Goal: Task Accomplishment & Management: Manage account settings

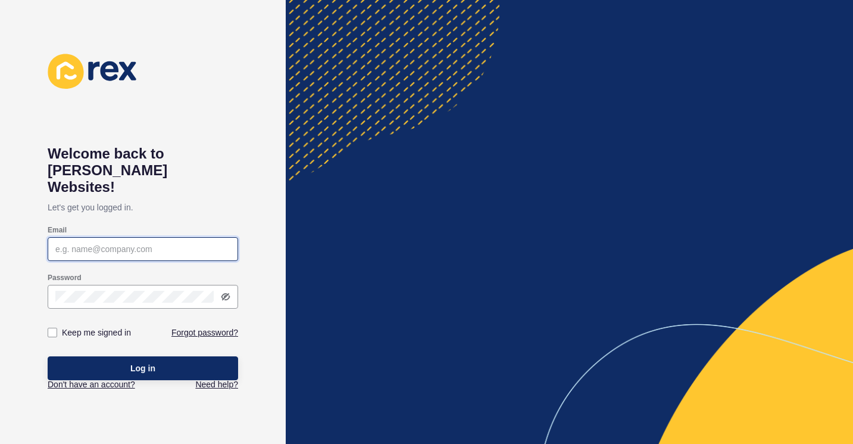
click at [151, 243] on input "Email" at bounding box center [142, 249] width 175 height 12
type input "rohan.mckensey@realway.com.au"
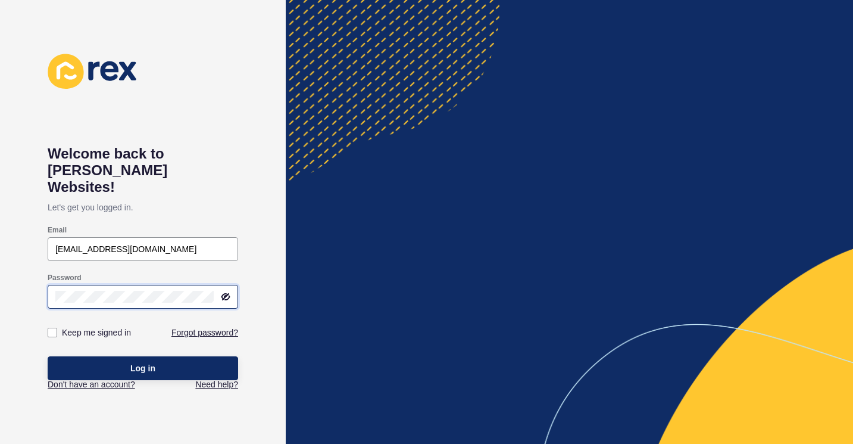
click at [48, 356] on button "Log in" at bounding box center [143, 368] width 191 height 24
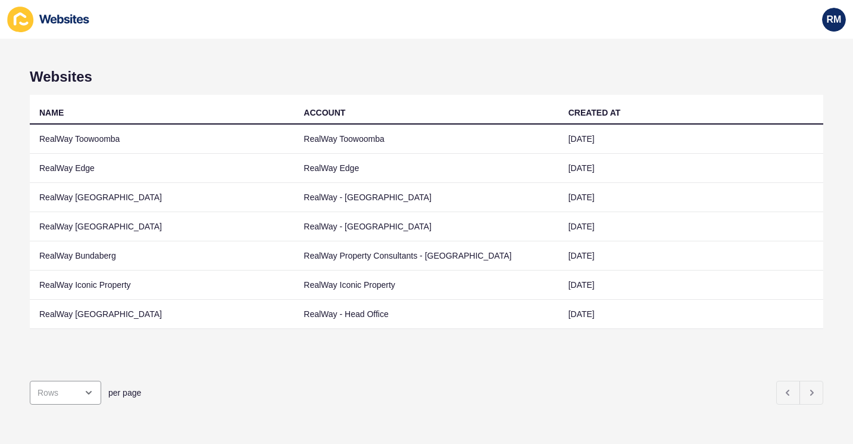
click at [104, 223] on td "RealWay [GEOGRAPHIC_DATA]" at bounding box center [162, 226] width 264 height 29
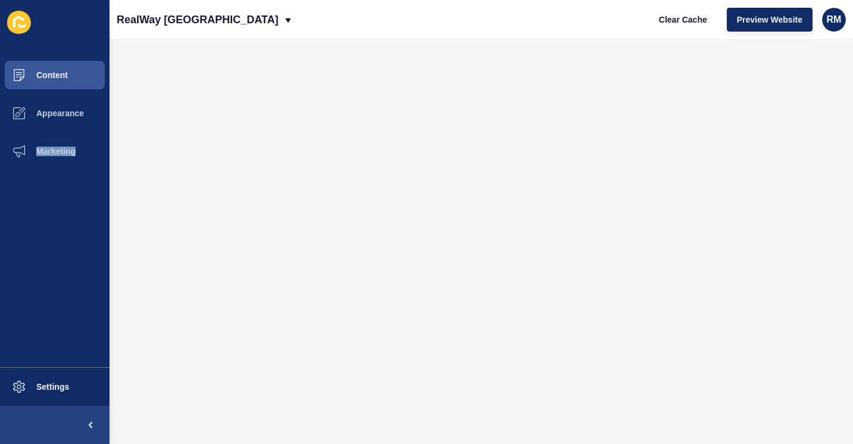
click at [104, 223] on ul "Content Appearance Marketing" at bounding box center [55, 211] width 110 height 311
click at [26, 239] on ul "Content Appearance Marketing" at bounding box center [55, 211] width 110 height 311
click at [70, 140] on button "Marketing" at bounding box center [55, 151] width 110 height 38
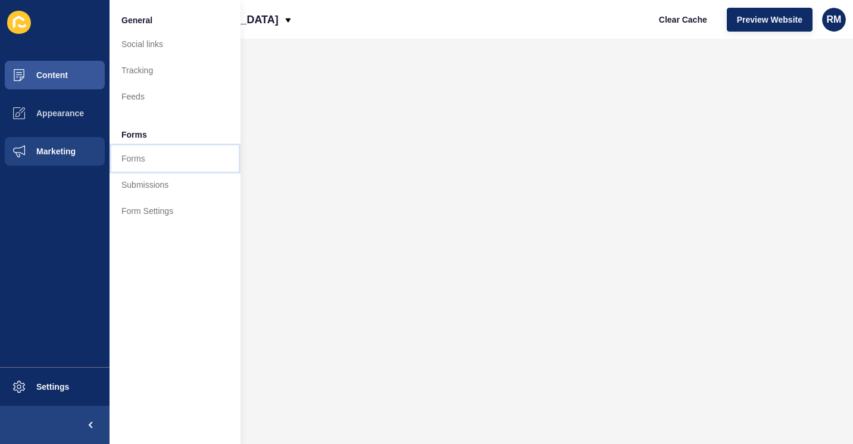
click at [191, 155] on link "Forms" at bounding box center [175, 158] width 131 height 26
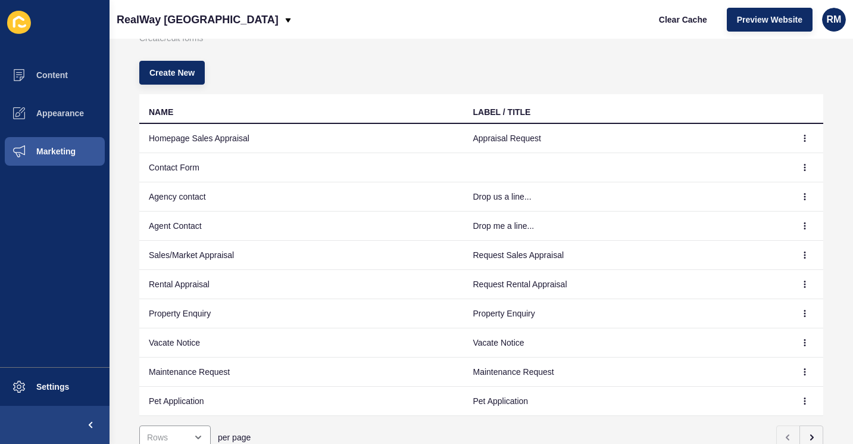
scroll to position [106, 0]
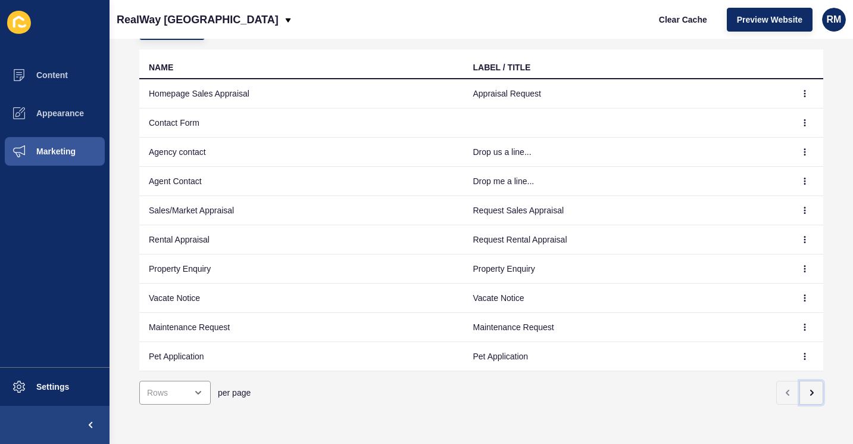
click at [807, 388] on icon "button" at bounding box center [812, 393] width 10 height 10
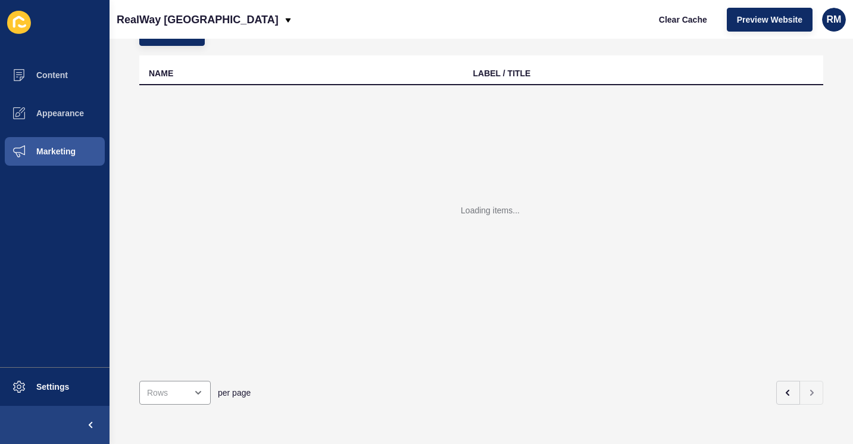
scroll to position [0, 0]
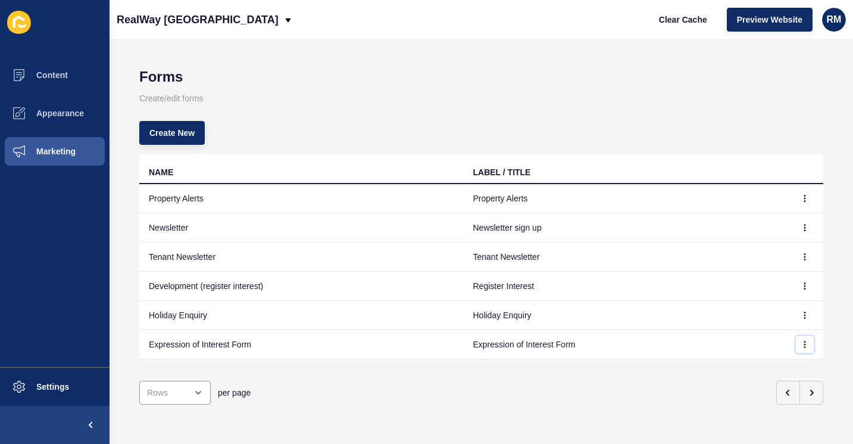
click at [797, 349] on button "button" at bounding box center [805, 344] width 18 height 17
click at [767, 365] on link "Edit" at bounding box center [763, 368] width 83 height 26
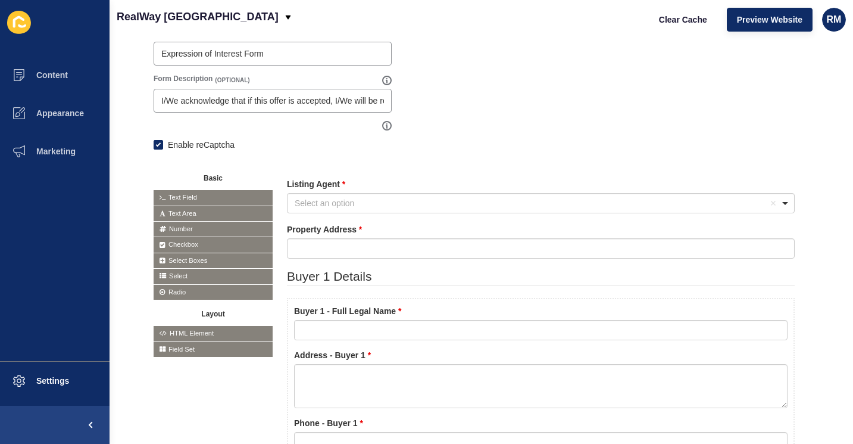
scroll to position [167, 0]
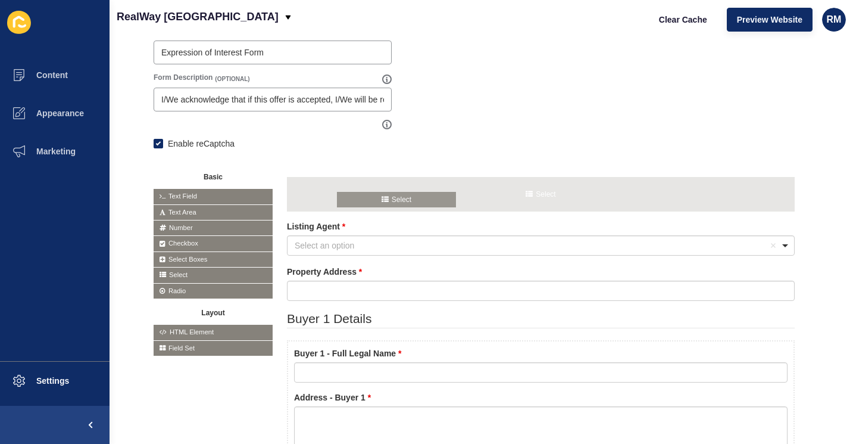
drag, startPoint x: 195, startPoint y: 271, endPoint x: 378, endPoint y: 195, distance: 198.3
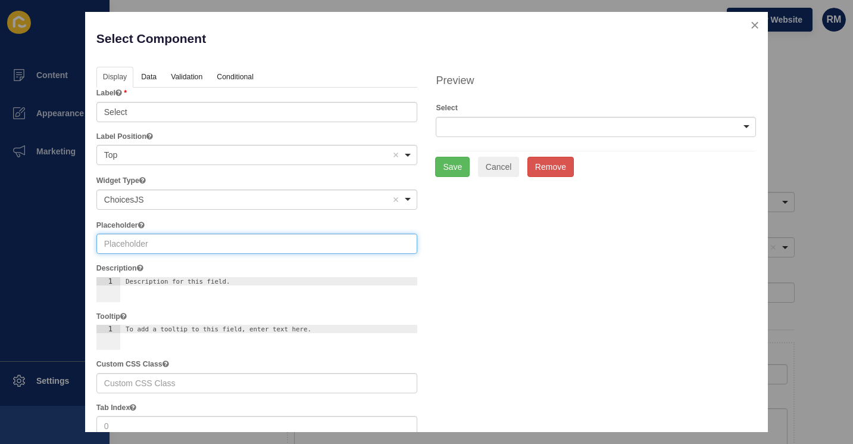
click at [183, 245] on input "text" at bounding box center [256, 243] width 321 height 20
type input "Select an option"
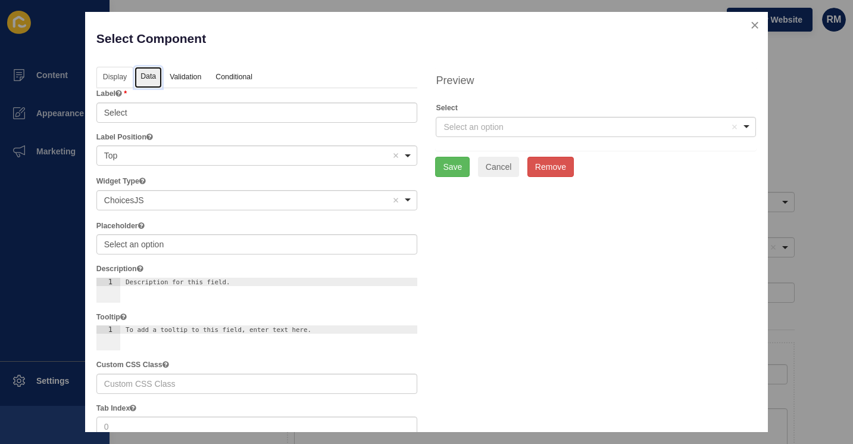
click at [150, 82] on link "Data" at bounding box center [148, 78] width 27 height 22
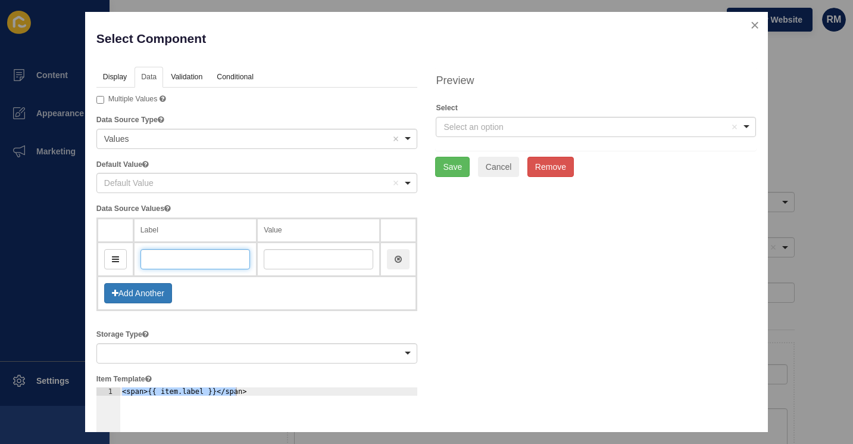
click at [163, 264] on input "text" at bounding box center [196, 259] width 110 height 20
click at [155, 257] on input "text" at bounding box center [196, 259] width 110 height 20
type input "ro"
type input "roh"
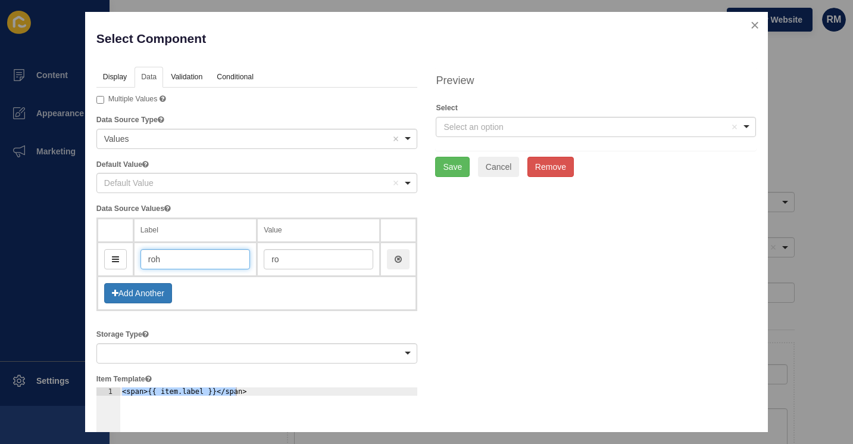
type input "roh"
type input "rohan"
click at [149, 297] on button "Add Another" at bounding box center [138, 293] width 68 height 20
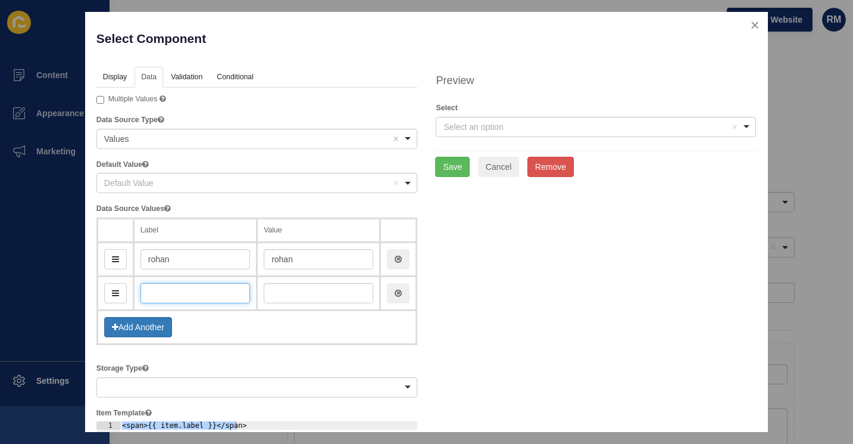
click at [190, 289] on input "text" at bounding box center [196, 293] width 110 height 20
type input "cori"
type input "cor"
type input "corin"
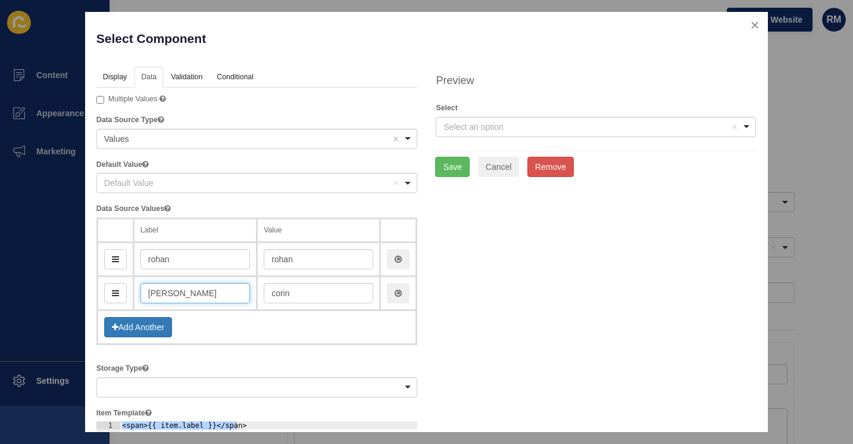
type input "[PERSON_NAME]"
drag, startPoint x: 301, startPoint y: 264, endPoint x: 308, endPoint y: 264, distance: 7.2
click at [308, 264] on input "rohan" at bounding box center [319, 259] width 110 height 20
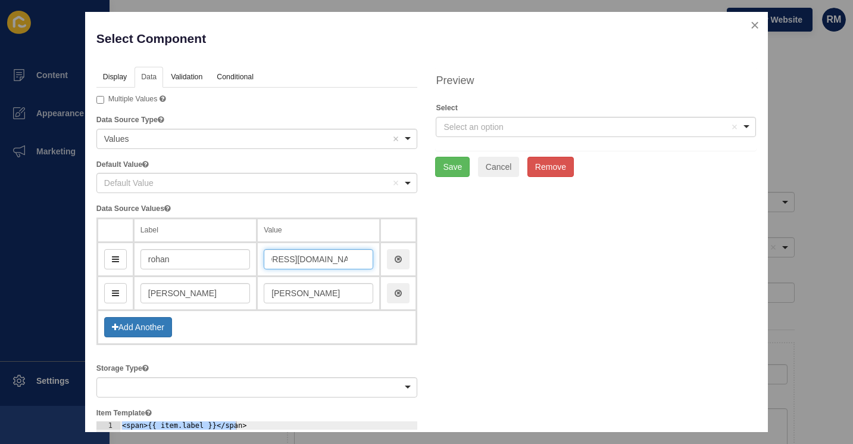
scroll to position [0, 53]
type input "rohan.mckensey@realway.com.au"
click at [178, 82] on link "Validation" at bounding box center [185, 78] width 43 height 22
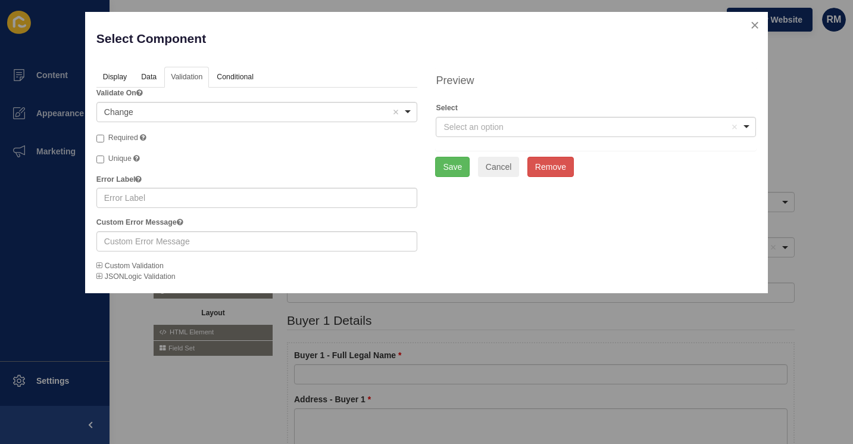
click at [127, 138] on span "Required" at bounding box center [123, 137] width 30 height 8
click at [104, 138] on input "Required" at bounding box center [100, 139] width 8 height 8
checkbox input "true"
click at [457, 161] on button "Save" at bounding box center [452, 167] width 35 height 20
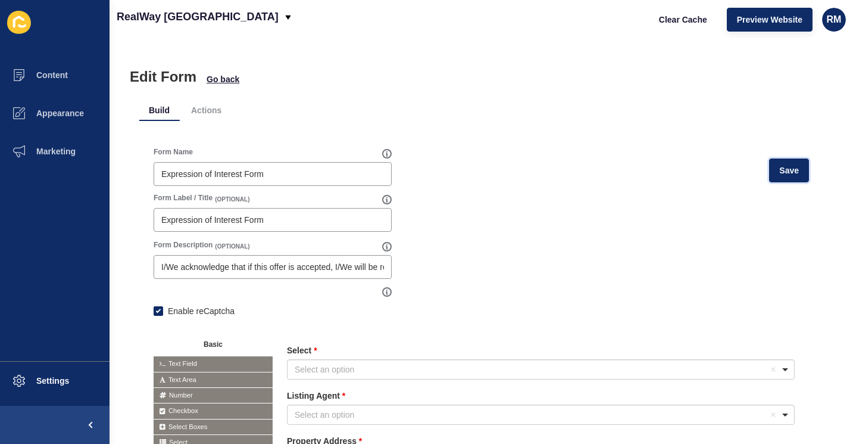
click at [785, 168] on span "Save" at bounding box center [789, 170] width 20 height 12
click at [200, 104] on li "Actions" at bounding box center [206, 109] width 49 height 21
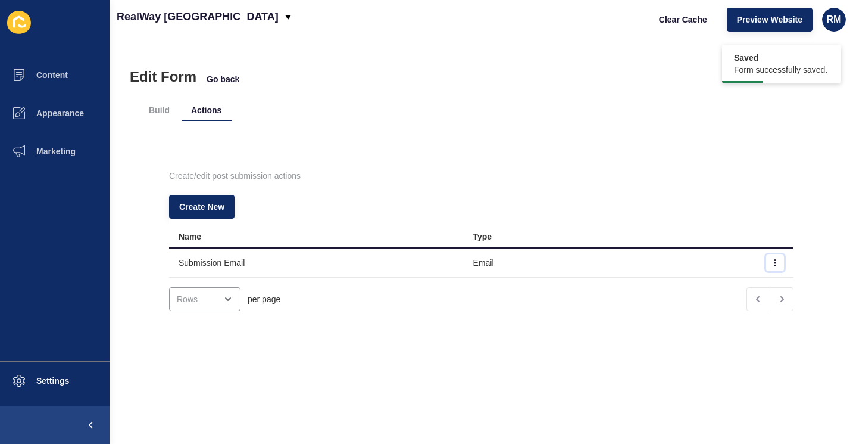
click at [772, 261] on icon "button" at bounding box center [775, 262] width 7 height 7
click at [702, 282] on link "Edit" at bounding box center [724, 286] width 83 height 26
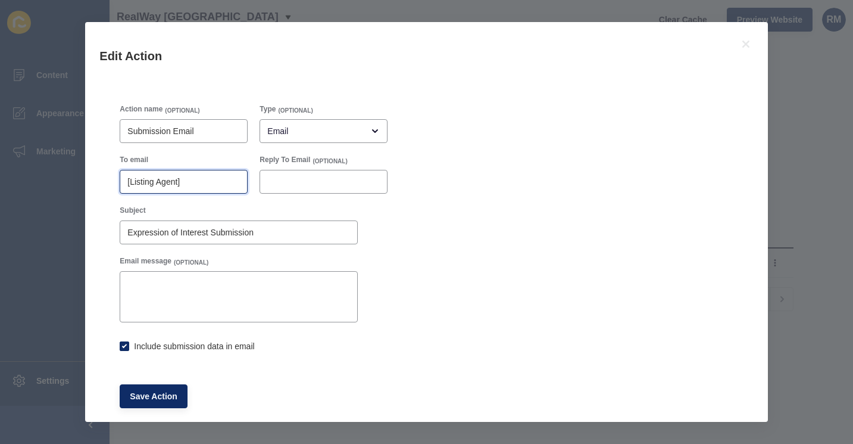
drag, startPoint x: 128, startPoint y: 181, endPoint x: 194, endPoint y: 184, distance: 66.2
click at [194, 184] on input "[Listing Agent]" at bounding box center [183, 182] width 113 height 12
checkbox input "true"
click at [747, 42] on icon at bounding box center [745, 43] width 7 height 7
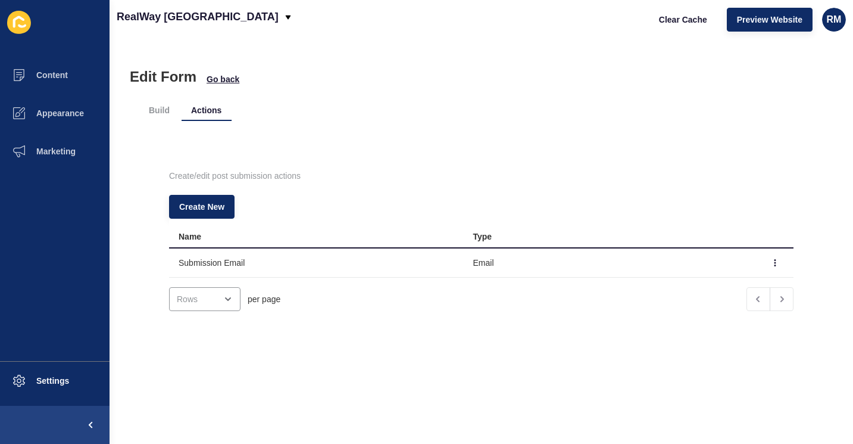
click at [158, 111] on li "Build" at bounding box center [159, 109] width 40 height 21
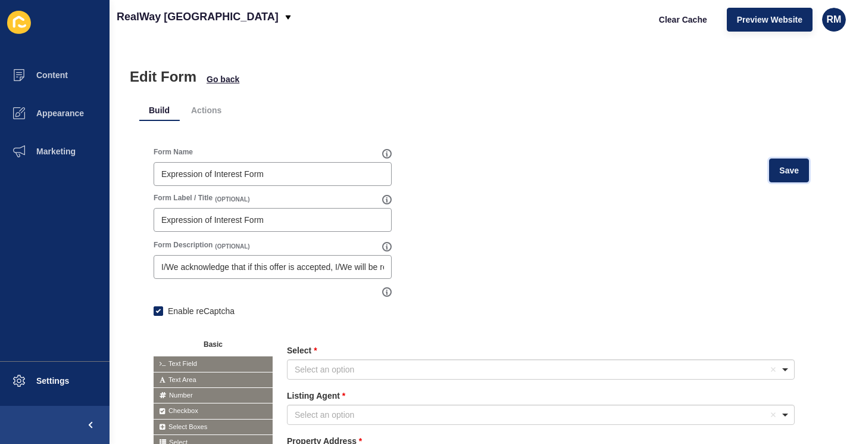
click at [791, 171] on button "Save" at bounding box center [789, 170] width 40 height 24
click at [0, 0] on div at bounding box center [0, 0] width 0 height 0
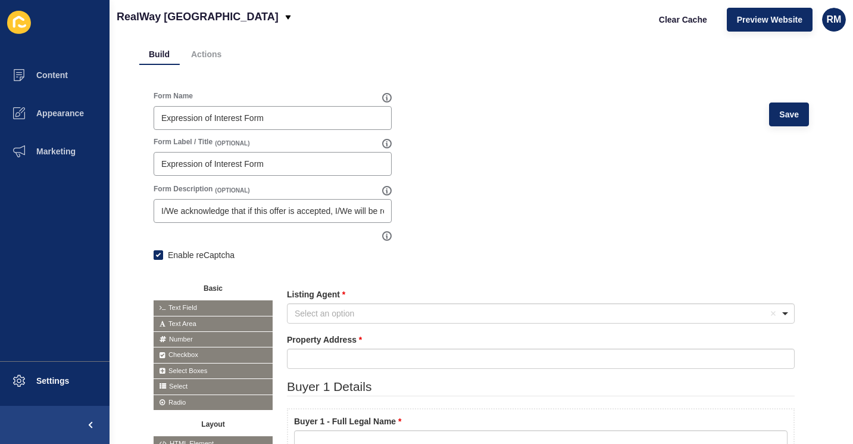
click at [0, 0] on div at bounding box center [0, 0] width 0 height 0
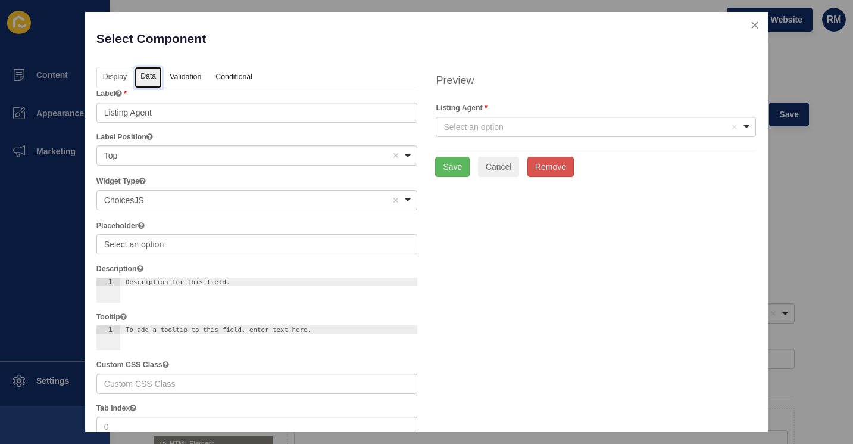
click at [148, 72] on link "Data" at bounding box center [148, 78] width 27 height 22
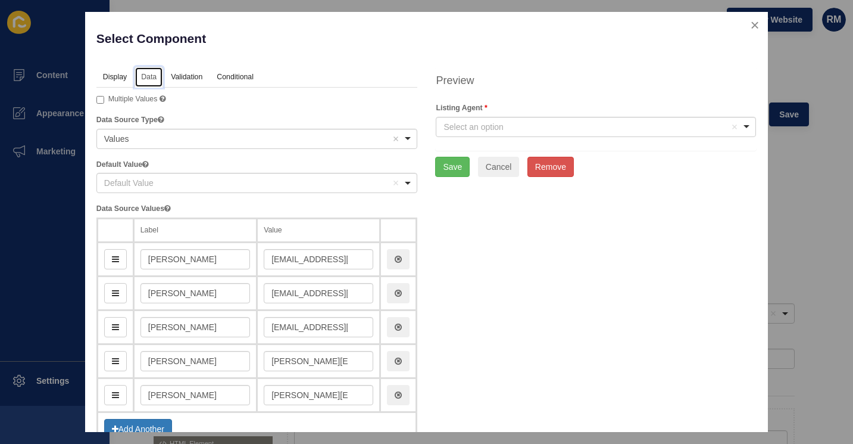
scroll to position [77, 0]
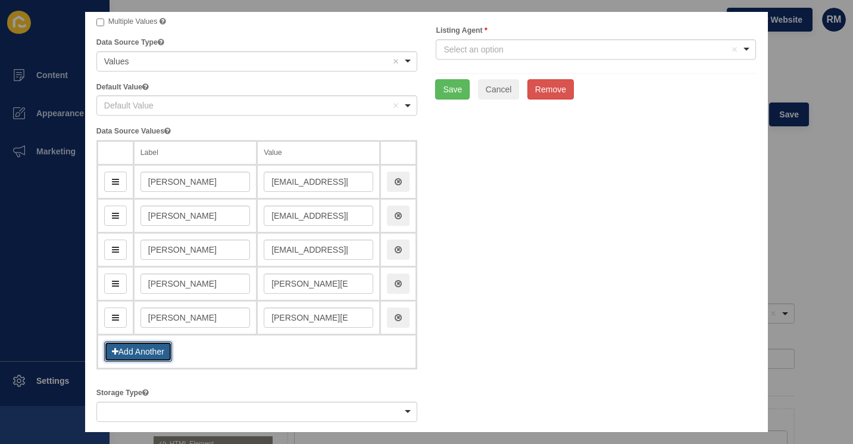
click at [165, 349] on button "Add Another" at bounding box center [138, 351] width 68 height 20
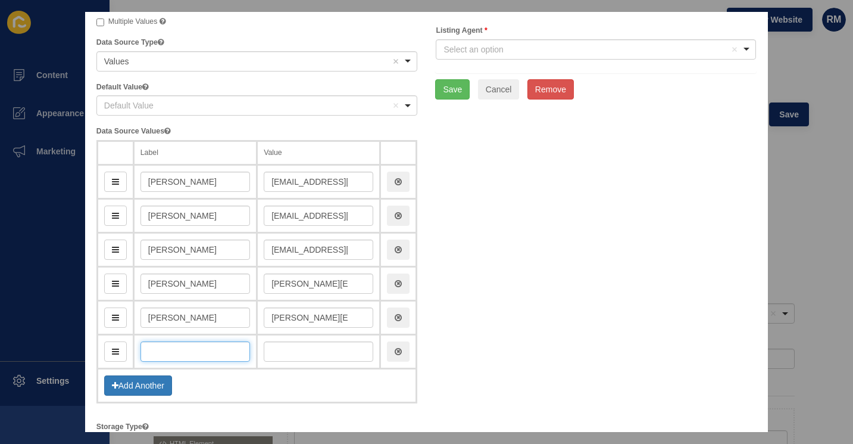
click at [205, 352] on input "text" at bounding box center [196, 351] width 110 height 20
type input "Ka"
type input "ka"
type input "Kar"
type input "kar"
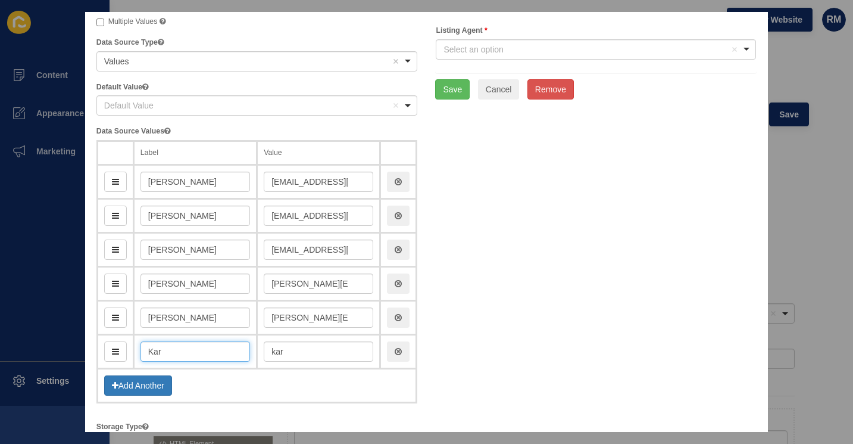
type input "Kare"
type input "kare"
type input "[PERSON_NAME]"
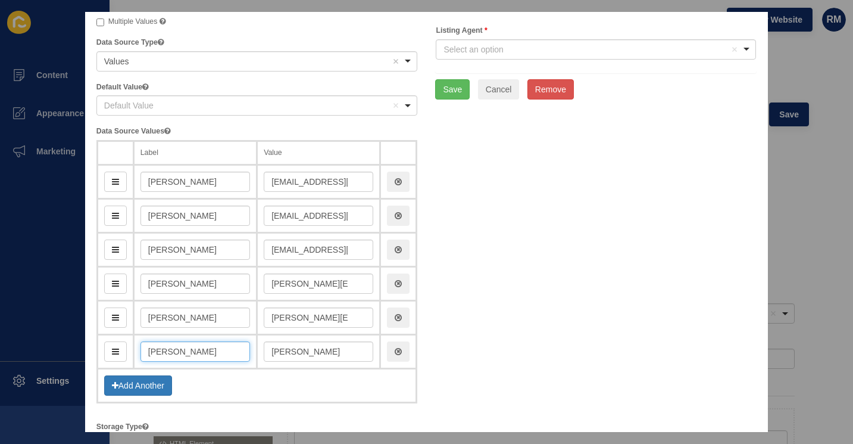
type input "karenB"
type input "[PERSON_NAME]"
type input "karenBan"
type input "[PERSON_NAME]"
type input "karenBag"
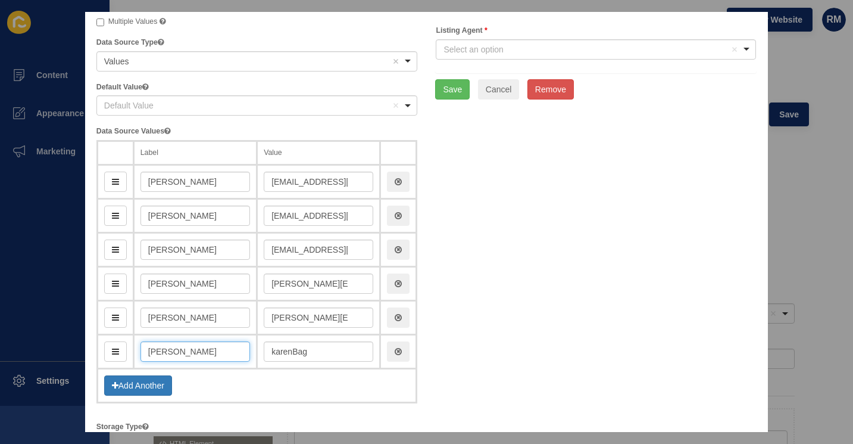
type input "[PERSON_NAME]"
type input "karenBage"
type input "[PERSON_NAME]"
type input "karenBagen"
type input "[PERSON_NAME]"
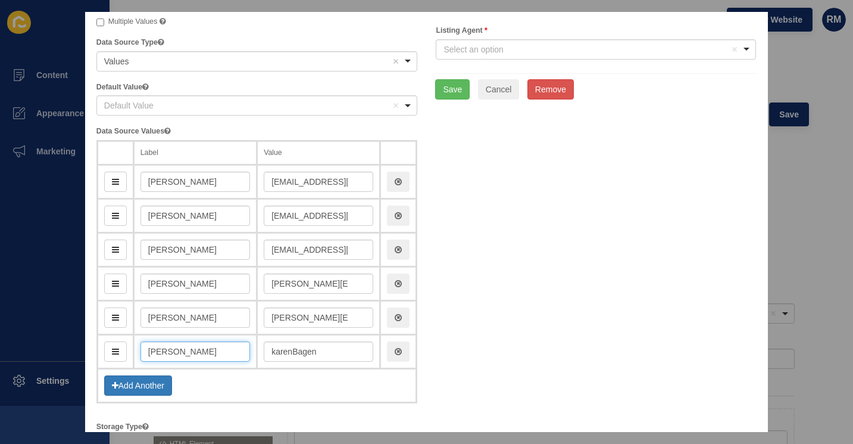
type input "karenBagenal"
type input "[PERSON_NAME]"
drag, startPoint x: 329, startPoint y: 349, endPoint x: 250, endPoint y: 359, distance: 79.8
click at [250, 359] on tr "[PERSON_NAME] karenBagenal" at bounding box center [257, 352] width 320 height 34
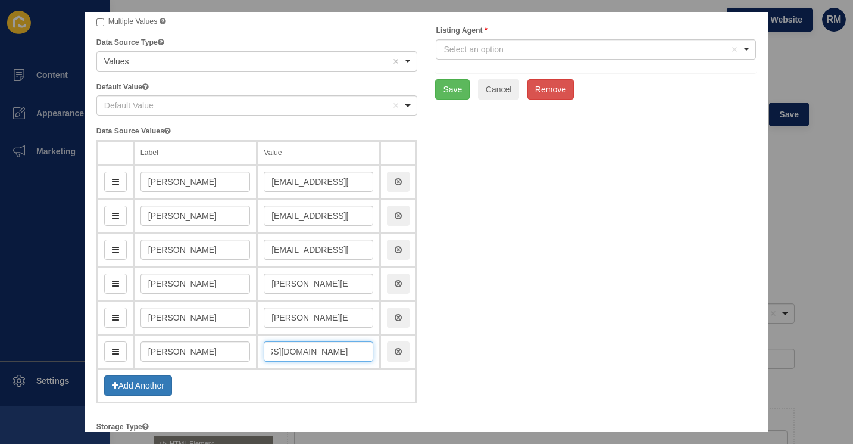
type input "[EMAIL_ADDRESS][DOMAIN_NAME]"
drag, startPoint x: 121, startPoint y: 345, endPoint x: 115, endPoint y: 183, distance: 162.0
click at [454, 88] on button "Save" at bounding box center [452, 89] width 35 height 20
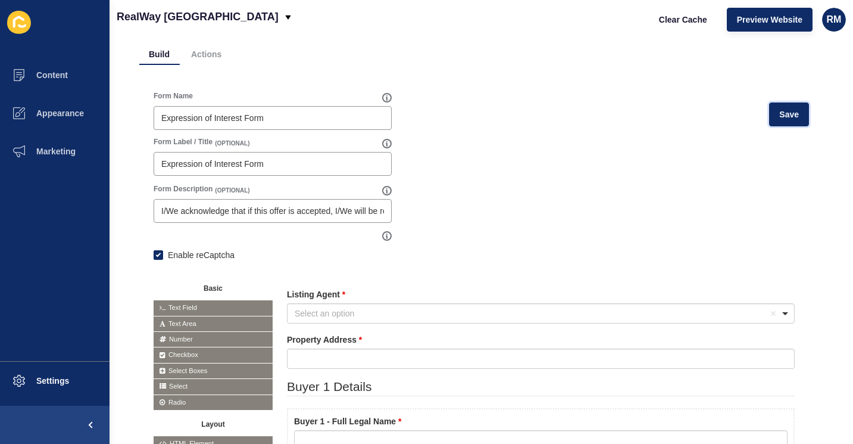
click at [779, 114] on span "Save" at bounding box center [789, 114] width 20 height 12
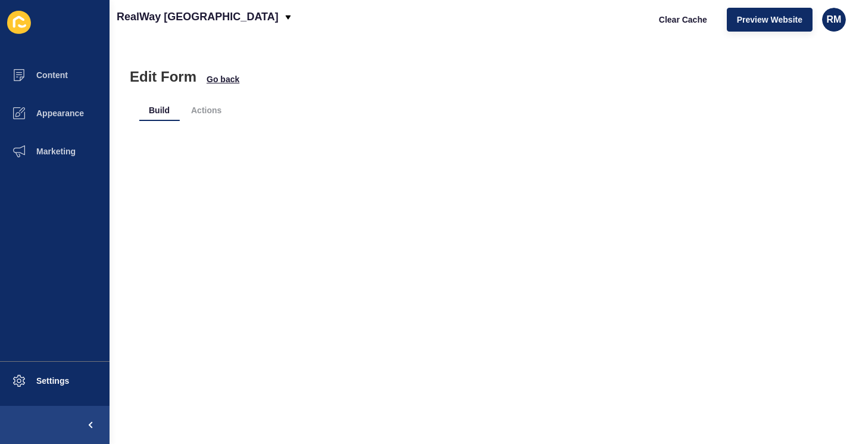
scroll to position [0, 0]
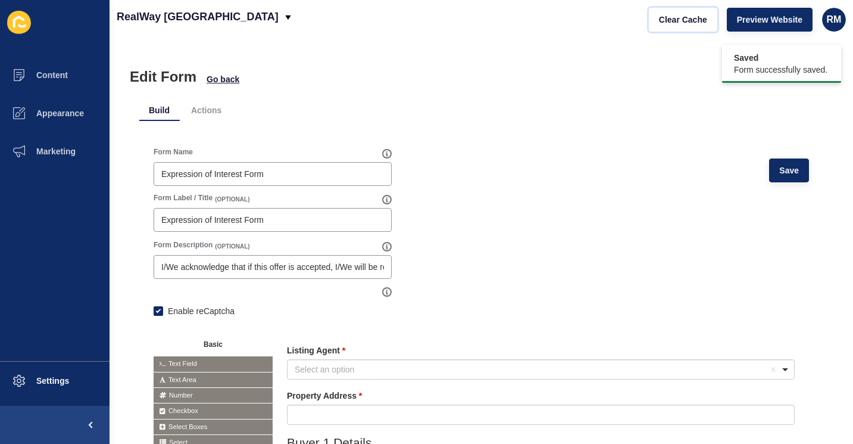
click at [683, 22] on span "Clear Cache" at bounding box center [683, 20] width 48 height 12
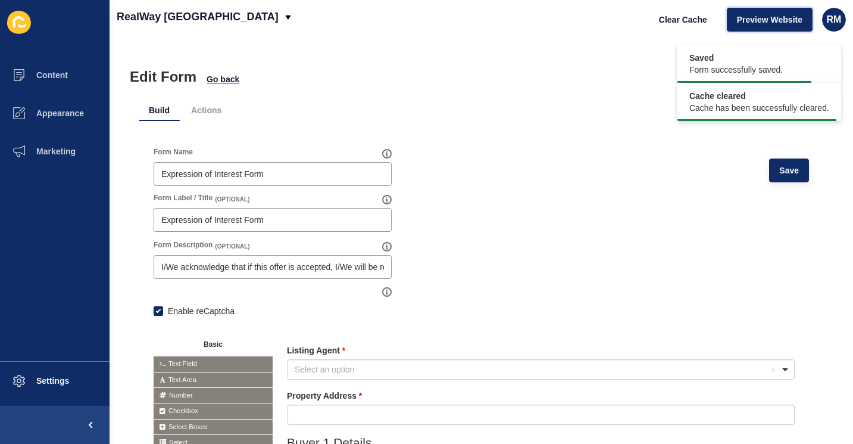
click at [774, 14] on span "Preview Website" at bounding box center [769, 20] width 65 height 12
click at [701, 27] on button "Clear Cache" at bounding box center [683, 20] width 68 height 24
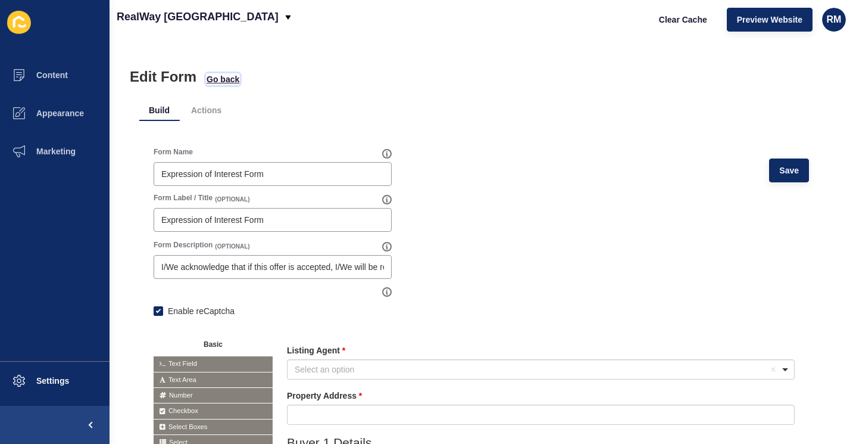
click at [216, 79] on span "Go back" at bounding box center [223, 79] width 33 height 12
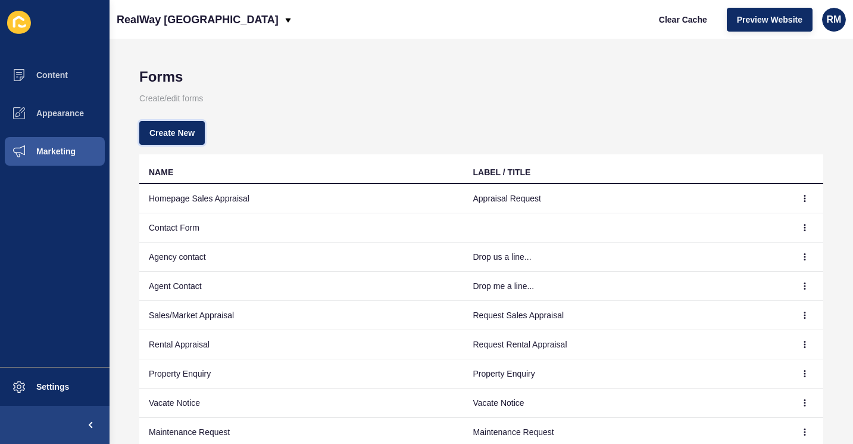
click at [178, 126] on button "Create New" at bounding box center [171, 133] width 65 height 24
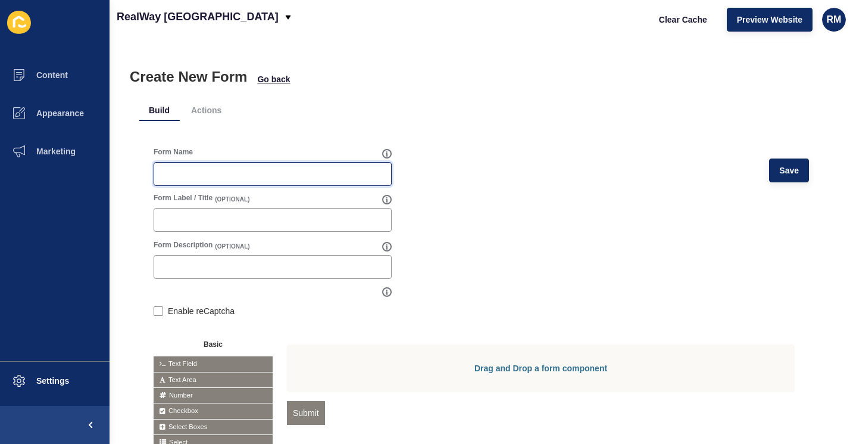
click at [270, 176] on input "Form Name" at bounding box center [272, 174] width 223 height 12
type input "Test"
click at [254, 211] on div at bounding box center [273, 220] width 238 height 24
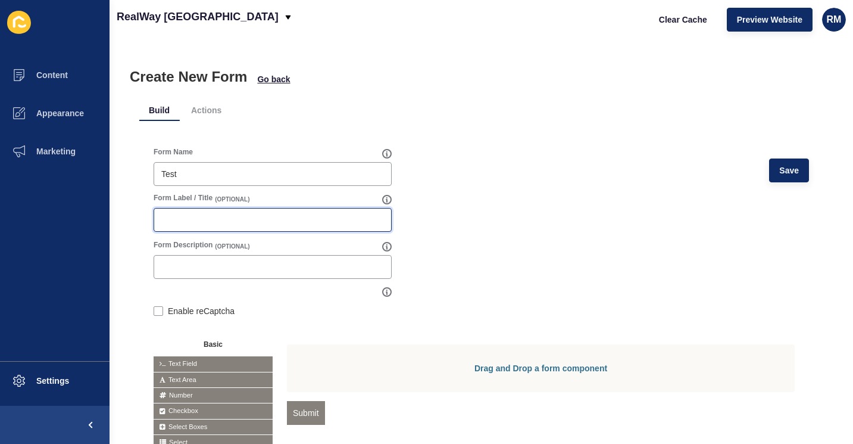
type input "y"
type input "test"
click at [788, 176] on span "Save" at bounding box center [789, 170] width 20 height 12
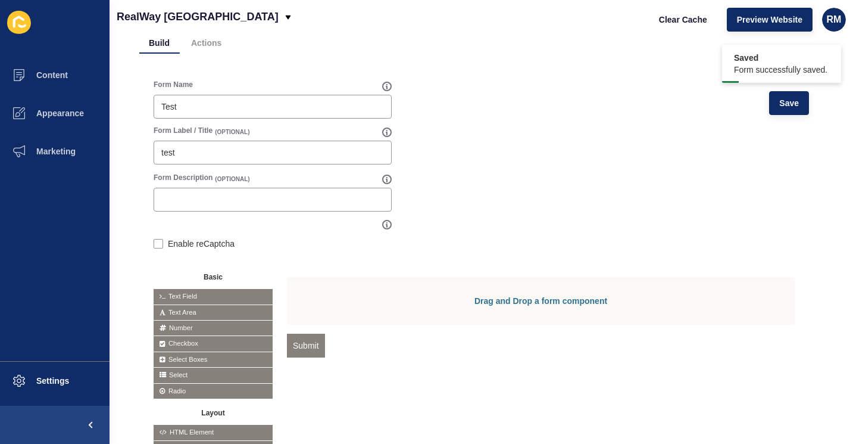
scroll to position [68, 0]
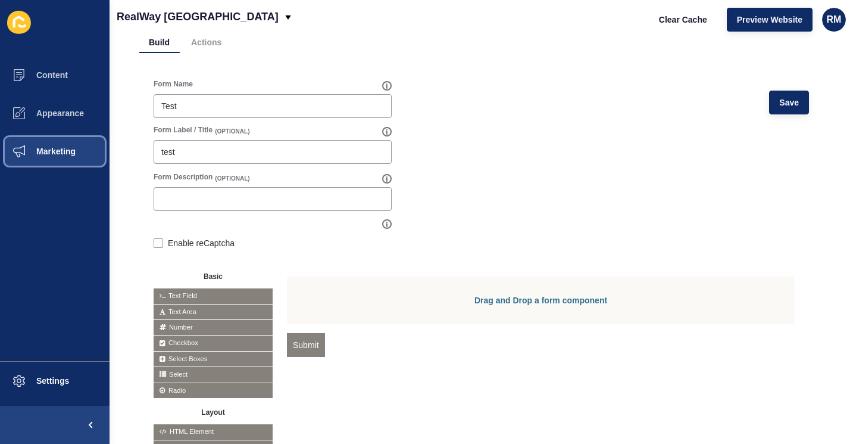
click at [71, 151] on span "Marketing" at bounding box center [36, 151] width 77 height 10
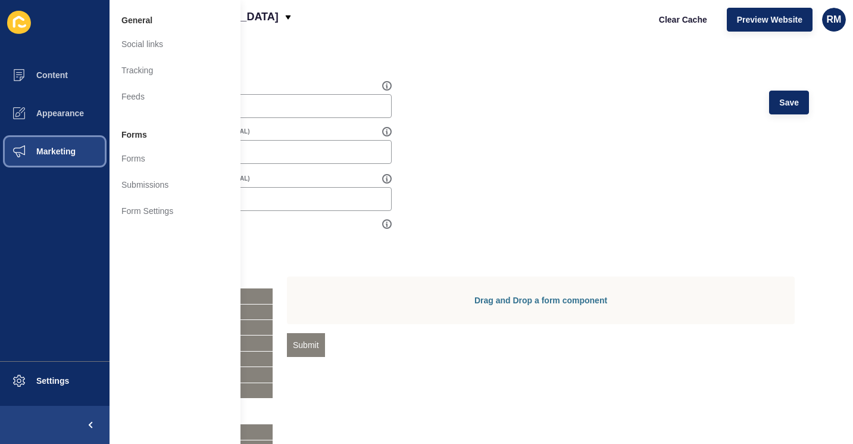
drag, startPoint x: 71, startPoint y: 151, endPoint x: 158, endPoint y: 154, distance: 86.4
click at [110, 154] on menu "Content Appearance Marketing Settings General Social links Tracking Feeds Forms…" at bounding box center [55, 222] width 110 height 444
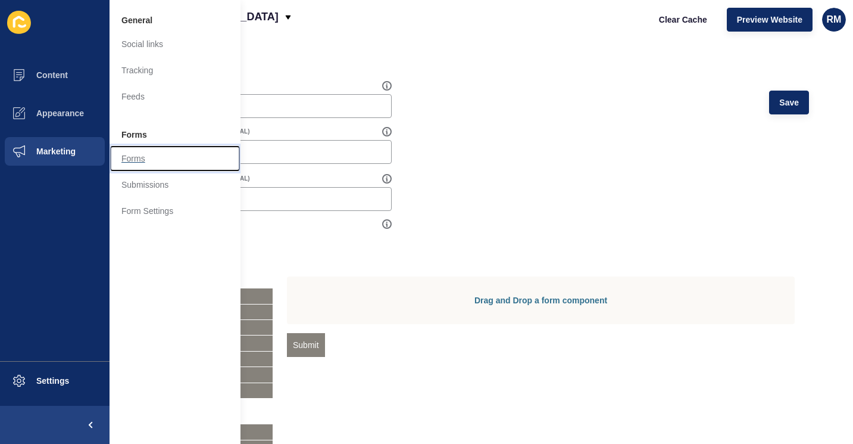
click at [158, 154] on link "Forms" at bounding box center [175, 158] width 131 height 26
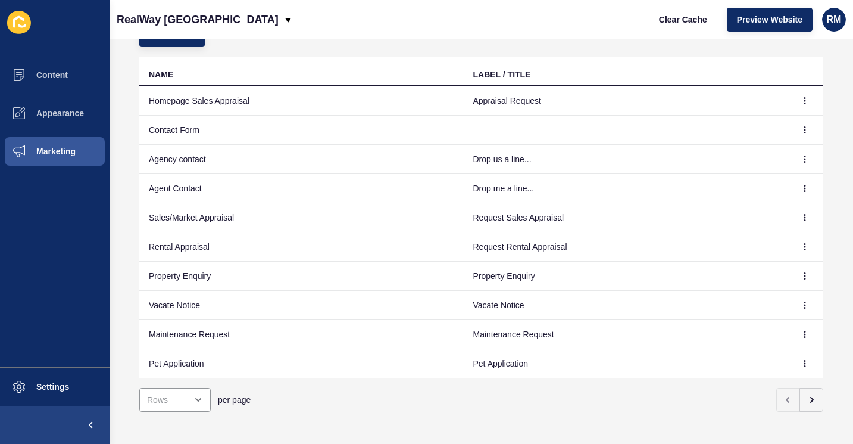
scroll to position [114, 0]
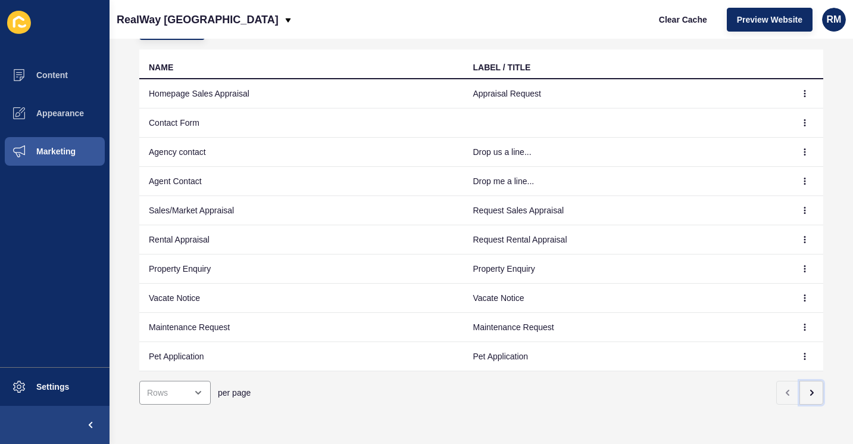
click at [800, 382] on button "button" at bounding box center [812, 392] width 24 height 24
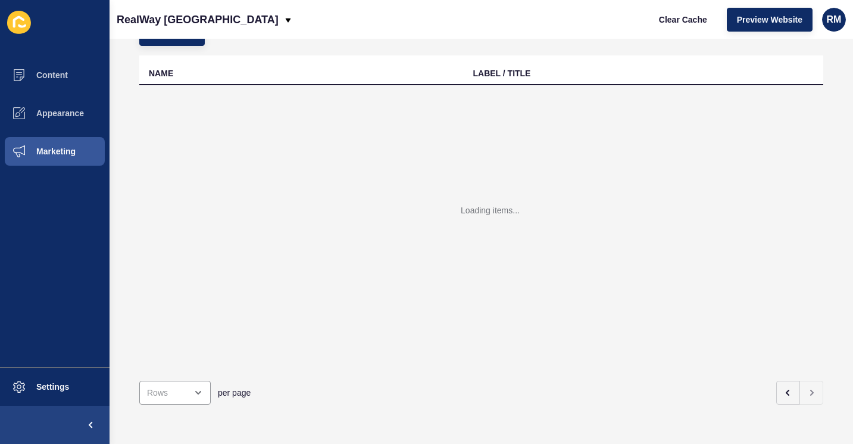
scroll to position [26, 0]
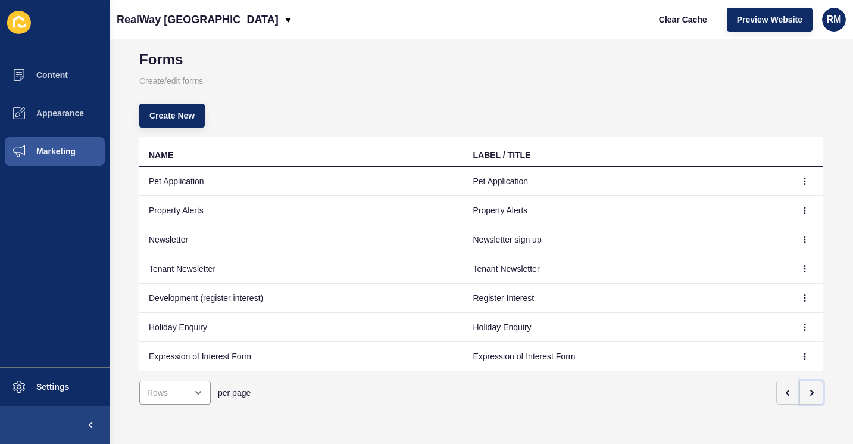
click at [807, 388] on icon "button" at bounding box center [812, 393] width 10 height 10
click at [783, 388] on icon "button" at bounding box center [788, 393] width 10 height 10
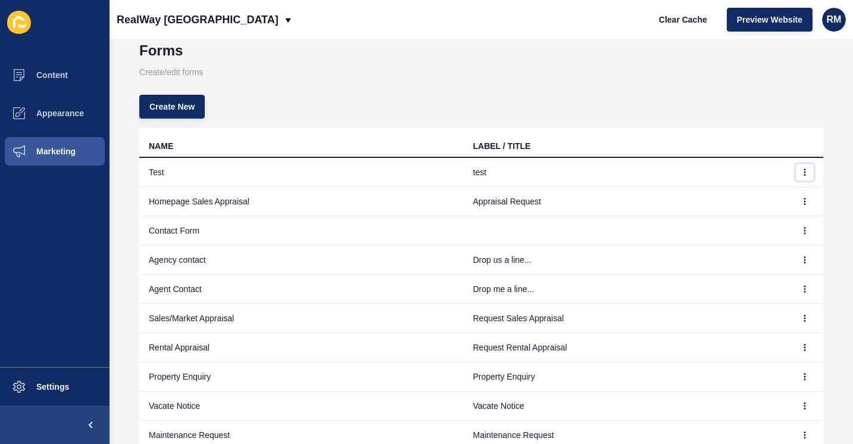
click at [796, 177] on button "button" at bounding box center [805, 172] width 18 height 17
click at [771, 195] on link "Edit" at bounding box center [763, 196] width 83 height 26
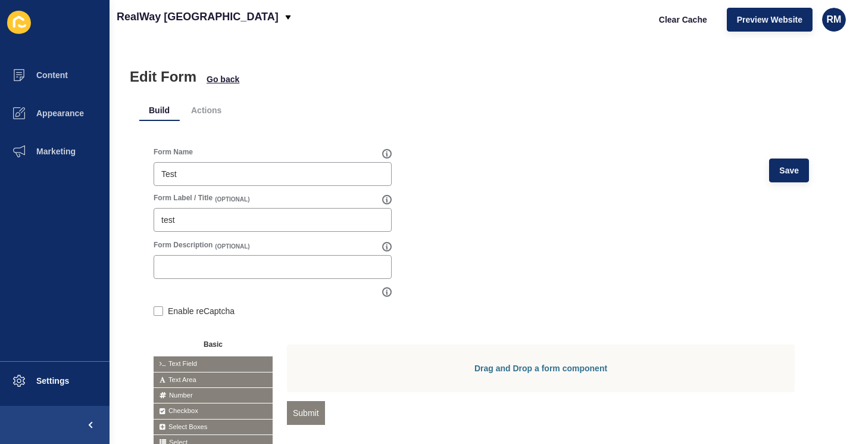
scroll to position [133, 0]
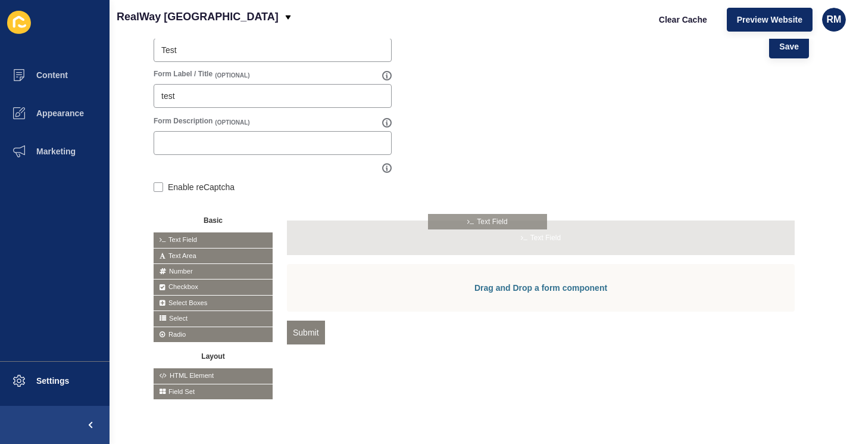
drag, startPoint x: 259, startPoint y: 230, endPoint x: 538, endPoint y: 218, distance: 278.9
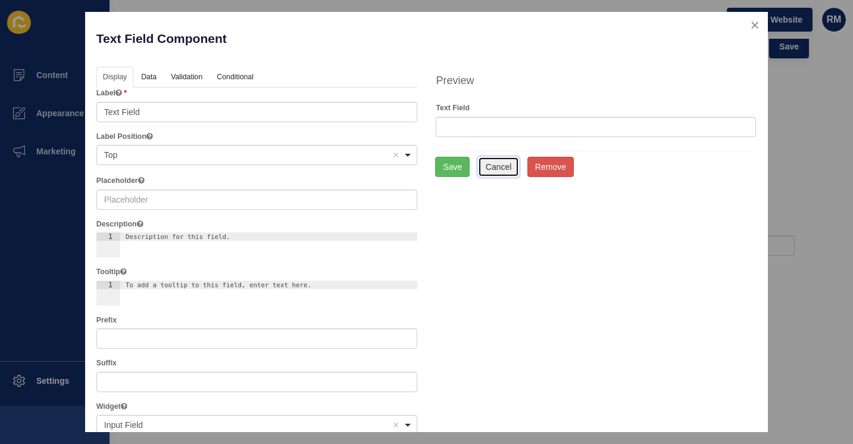
click at [506, 161] on button "Cancel" at bounding box center [499, 167] width 42 height 20
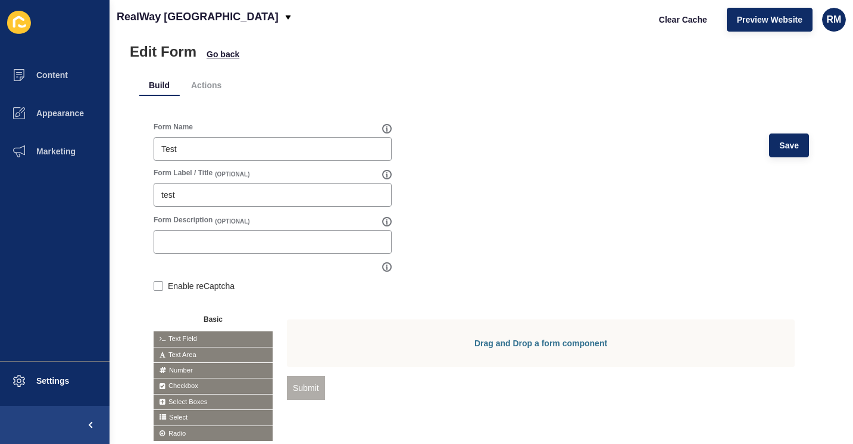
scroll to position [3, 0]
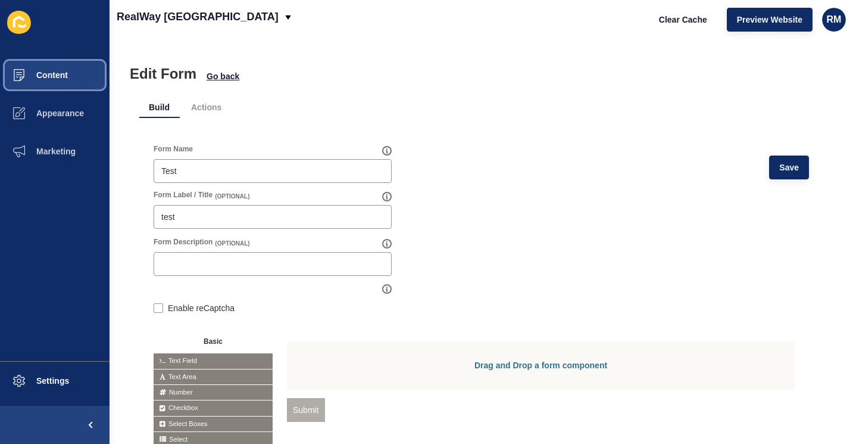
click at [79, 68] on button "Content" at bounding box center [55, 75] width 110 height 38
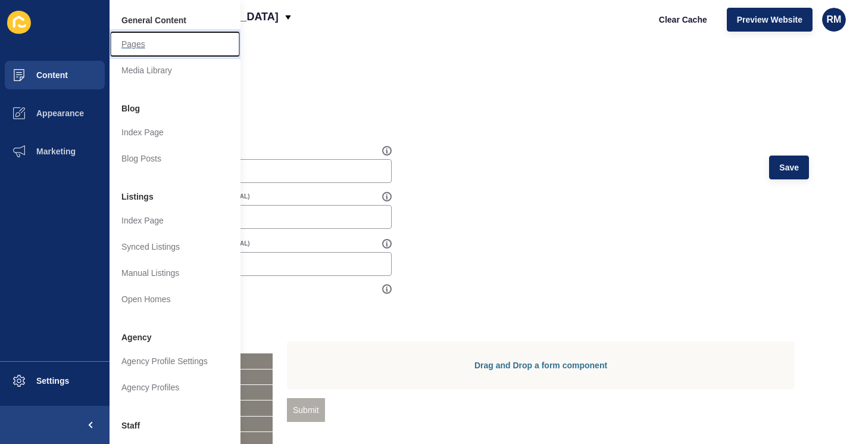
click at [160, 46] on link "Pages" at bounding box center [175, 44] width 131 height 26
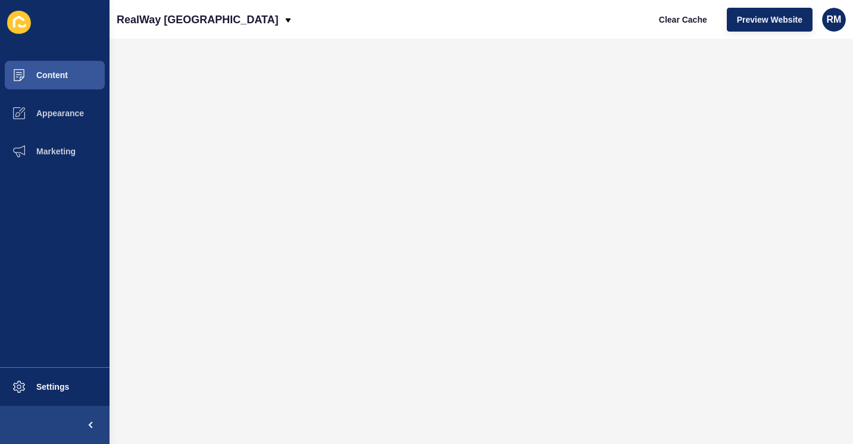
drag, startPoint x: 61, startPoint y: 174, endPoint x: 84, endPoint y: 146, distance: 36.4
click at [84, 146] on ul "Content Appearance Marketing" at bounding box center [55, 211] width 110 height 311
click at [84, 146] on button "Marketing" at bounding box center [55, 151] width 110 height 38
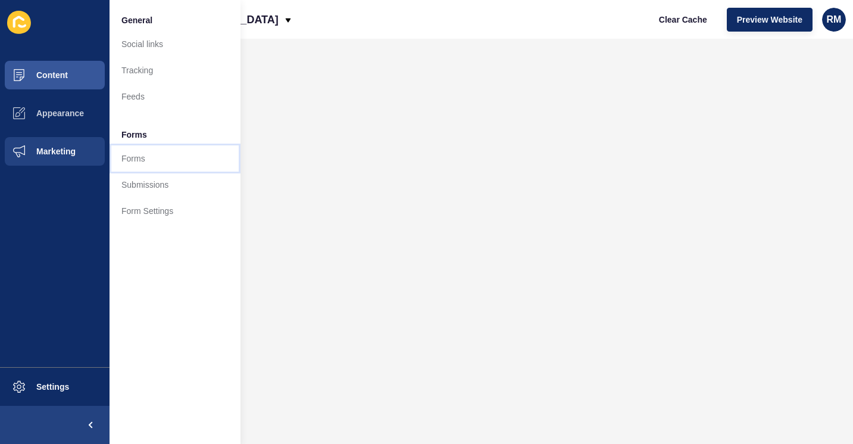
click at [185, 161] on link "Forms" at bounding box center [175, 158] width 131 height 26
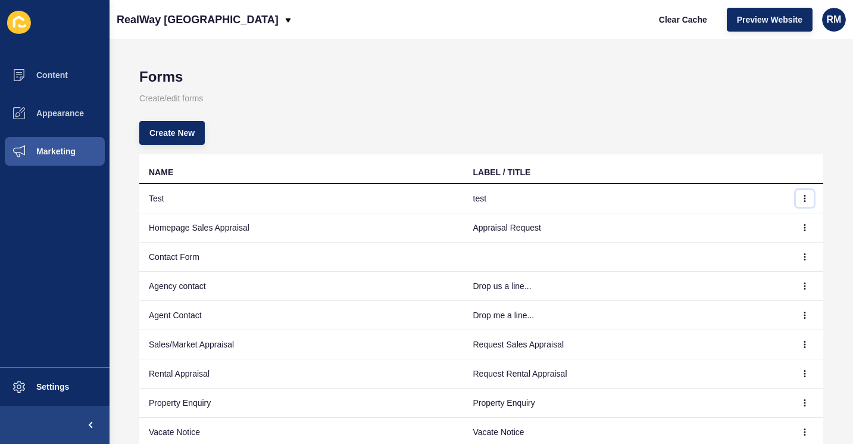
click at [801, 197] on icon "button" at bounding box center [804, 198] width 7 height 7
click at [764, 217] on link "Edit" at bounding box center [763, 222] width 83 height 26
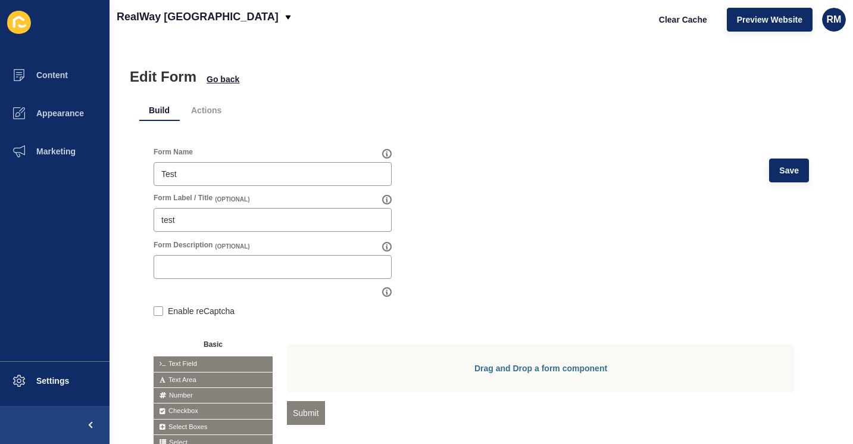
scroll to position [52, 0]
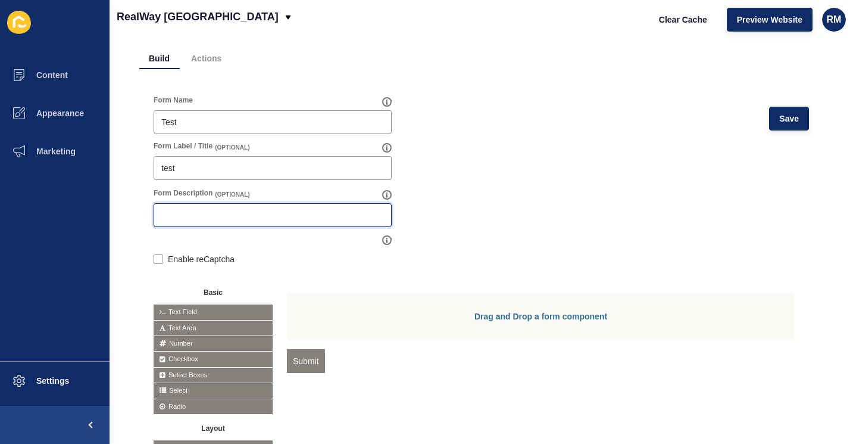
click at [266, 218] on input "Form Description" at bounding box center [272, 215] width 223 height 12
paste input "[PERSON_NAME] [EMAIL_ADDRESS][DOMAIN_NAME]"
drag, startPoint x: 228, startPoint y: 214, endPoint x: 118, endPoint y: 202, distance: 110.8
click at [118, 202] on div "Edit Form Go back Build Actions Form Name Test Save Form Label / Title (OPTIONA…" at bounding box center [482, 241] width 744 height 405
type input "[EMAIL_ADDRESS][DOMAIN_NAME]"
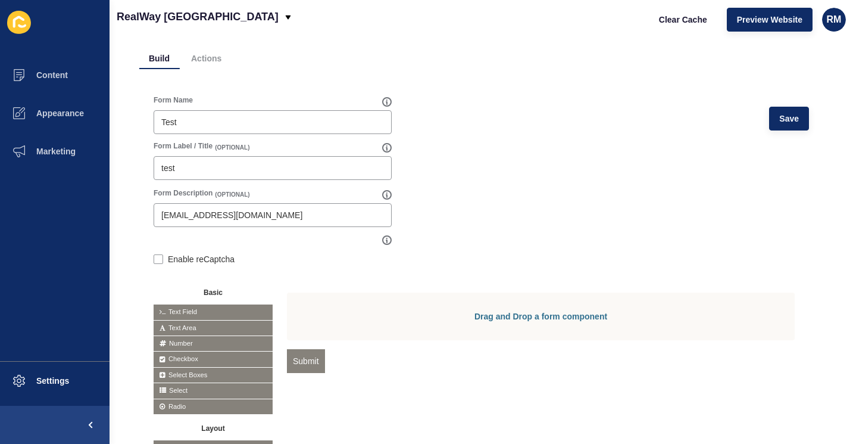
click at [247, 198] on div "Form Description (OPTIONAL)" at bounding box center [268, 194] width 229 height 13
click at [779, 120] on span "Save" at bounding box center [789, 119] width 20 height 12
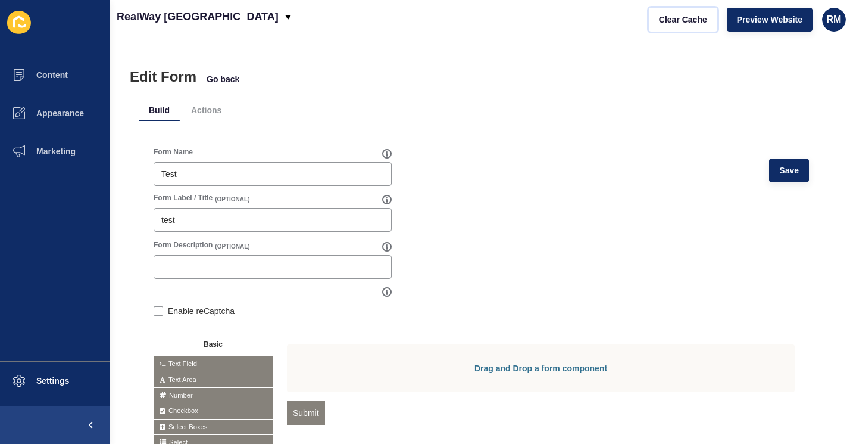
click at [696, 27] on button "Clear Cache" at bounding box center [683, 20] width 68 height 24
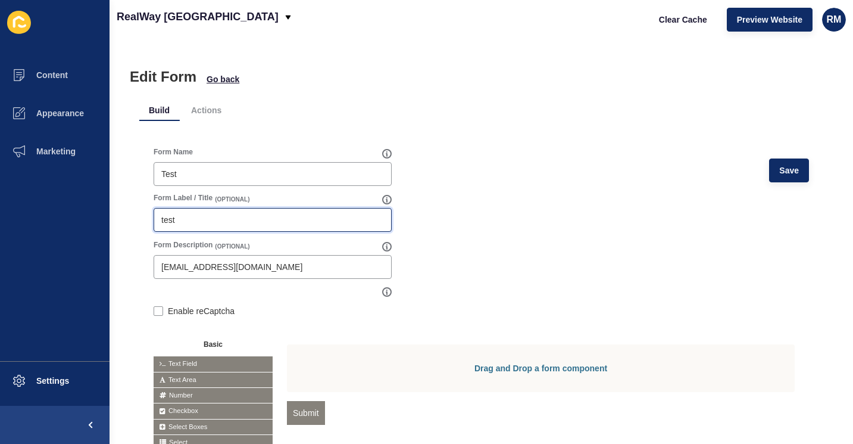
click at [183, 221] on input "test" at bounding box center [272, 220] width 223 height 12
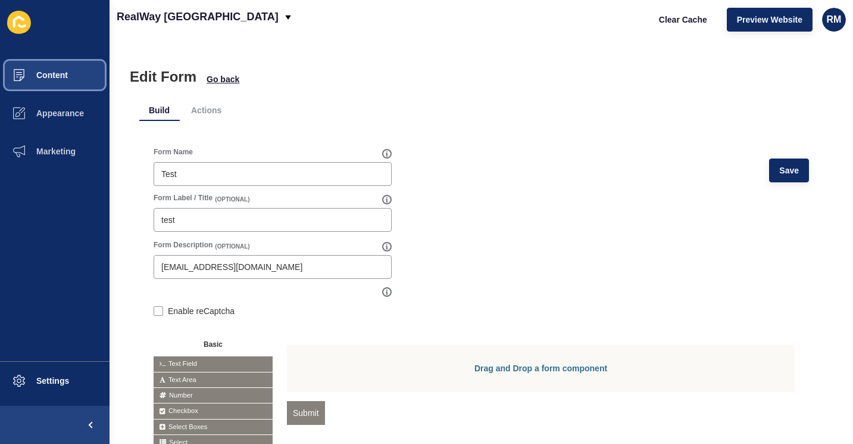
click at [46, 80] on button "Content" at bounding box center [55, 75] width 110 height 38
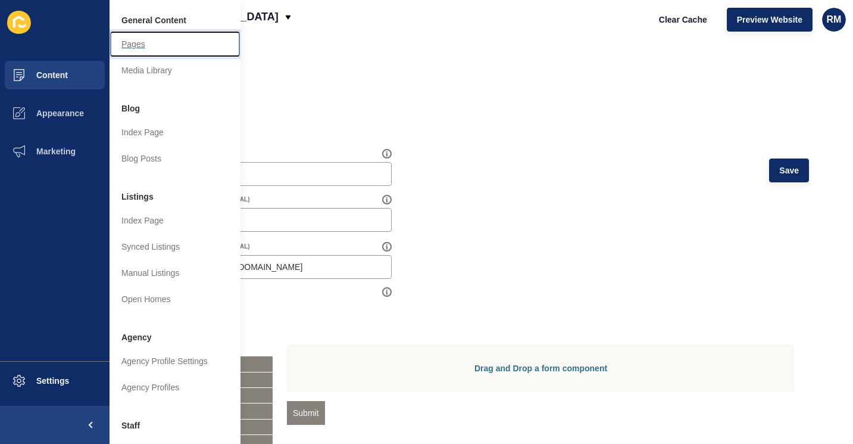
click at [208, 39] on link "Pages" at bounding box center [175, 44] width 131 height 26
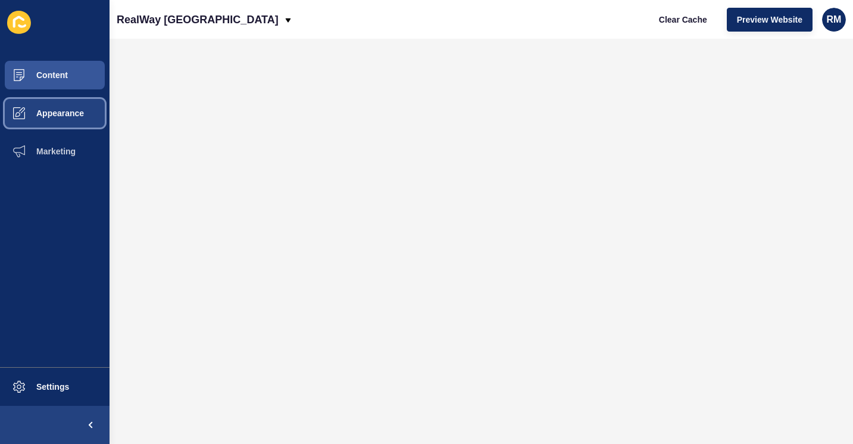
click at [46, 131] on button "Appearance" at bounding box center [55, 113] width 110 height 38
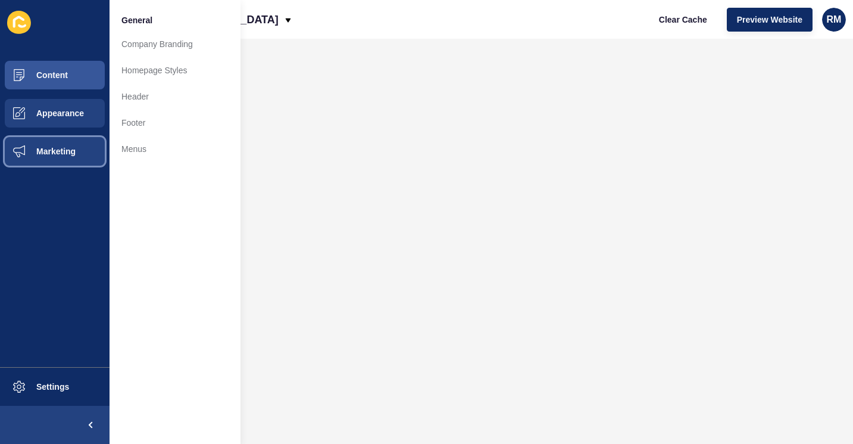
click at [45, 143] on button "Marketing" at bounding box center [55, 151] width 110 height 38
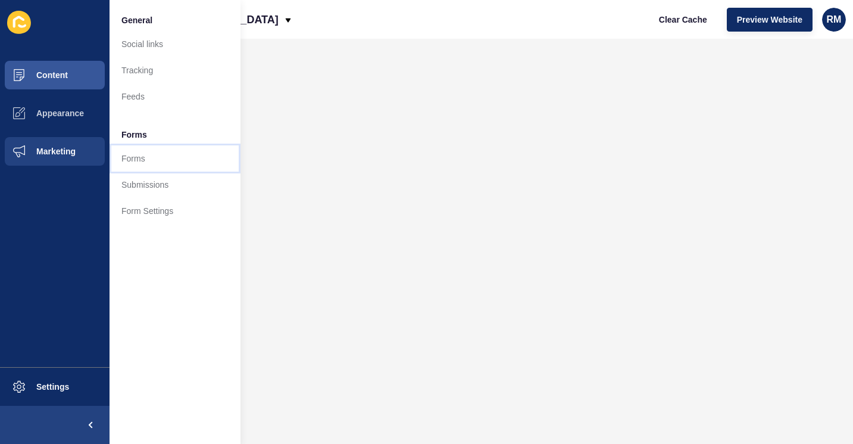
click at [210, 155] on link "Forms" at bounding box center [175, 158] width 131 height 26
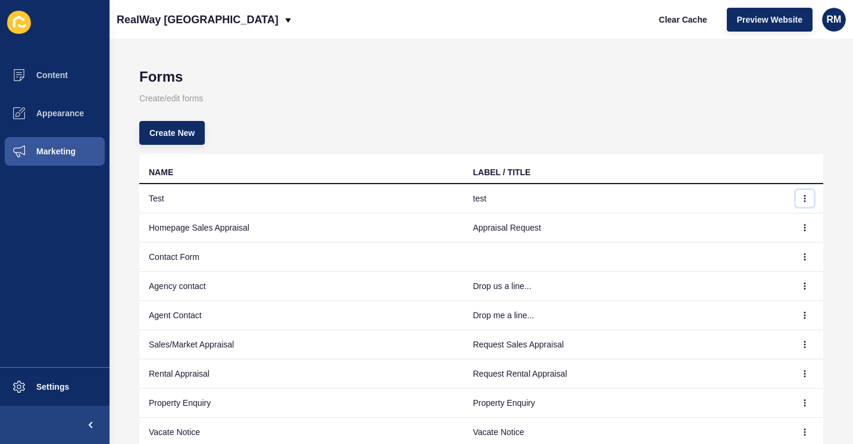
click at [801, 195] on icon "button" at bounding box center [804, 198] width 7 height 7
click at [748, 243] on link "Delete" at bounding box center [763, 248] width 83 height 26
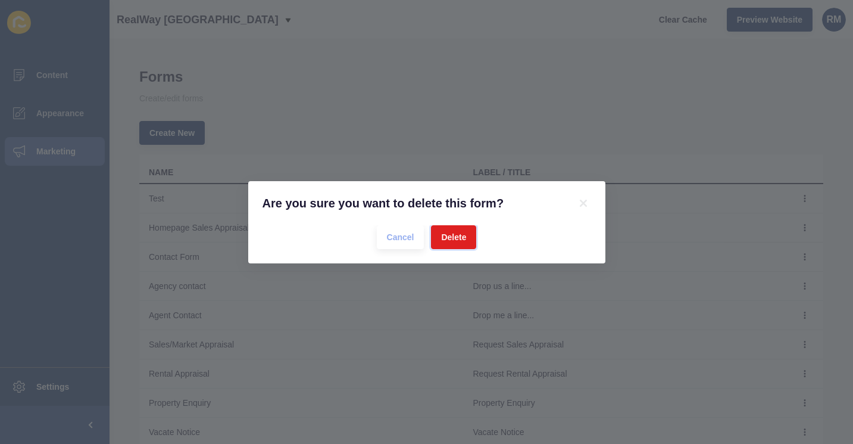
click at [460, 231] on span "Delete" at bounding box center [453, 237] width 25 height 12
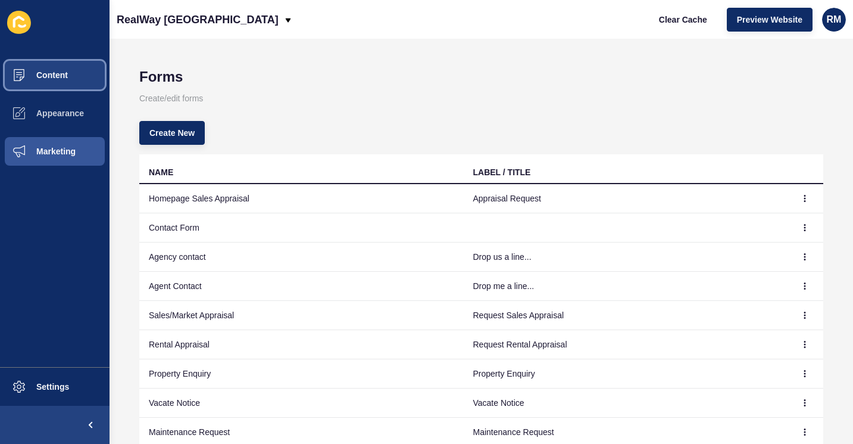
click at [67, 74] on span "Content" at bounding box center [33, 75] width 70 height 10
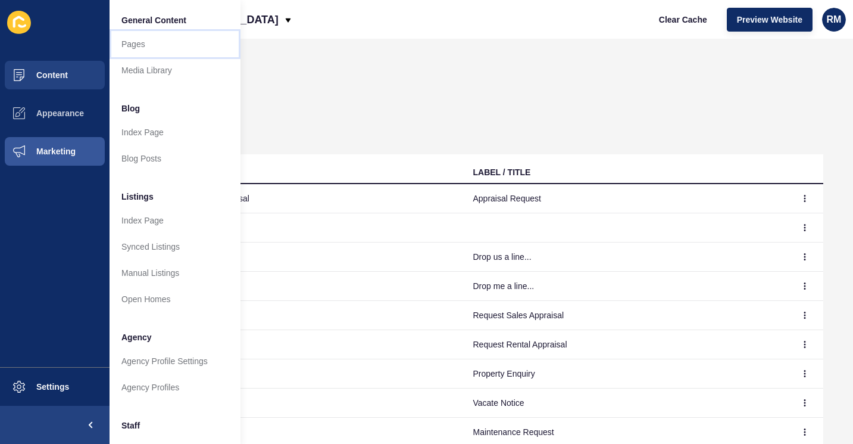
click at [161, 49] on link "Pages" at bounding box center [175, 44] width 131 height 26
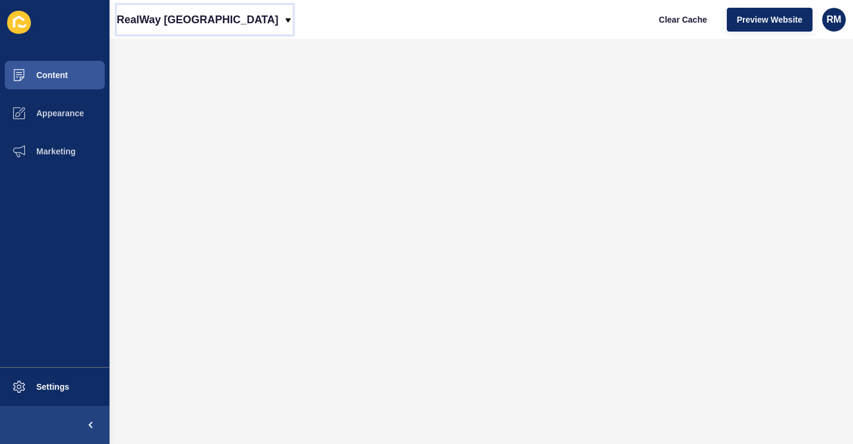
click at [283, 24] on icon at bounding box center [288, 20] width 10 height 10
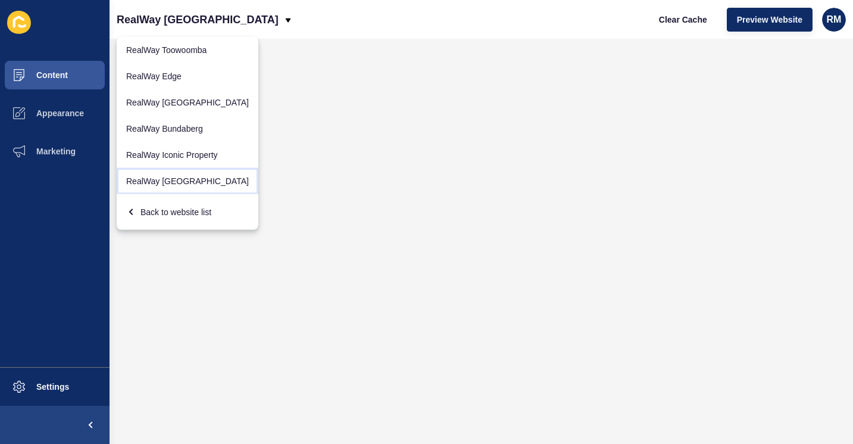
click at [176, 181] on link "RealWay [GEOGRAPHIC_DATA]" at bounding box center [188, 181] width 142 height 26
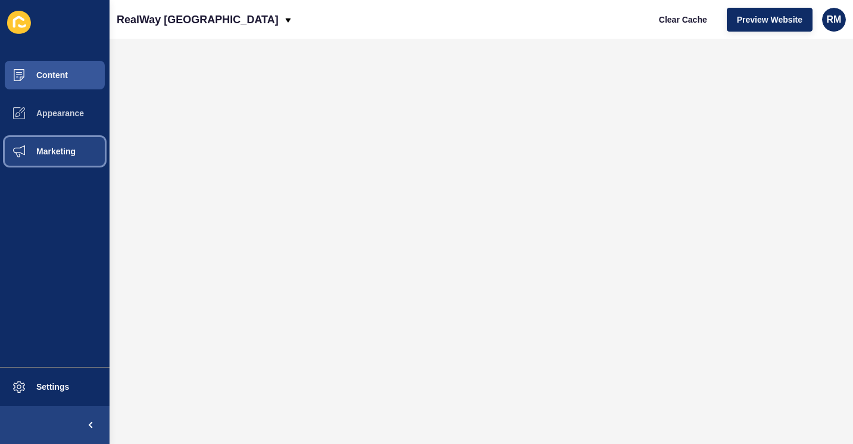
click at [59, 138] on button "Marketing" at bounding box center [55, 151] width 110 height 38
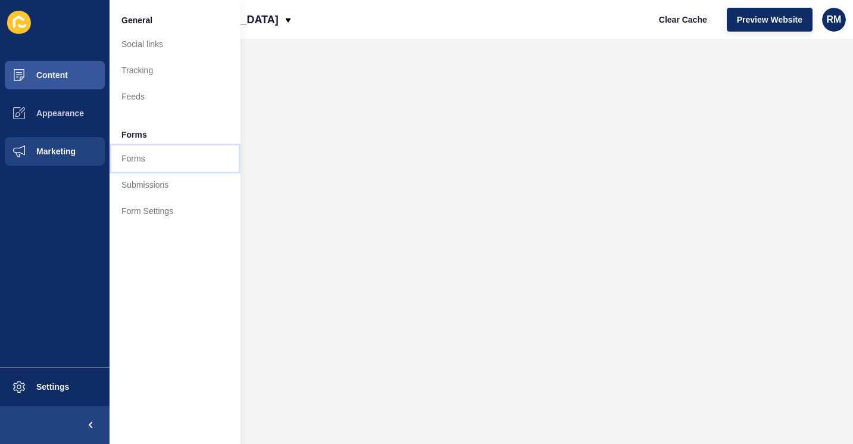
click at [152, 148] on link "Forms" at bounding box center [175, 158] width 131 height 26
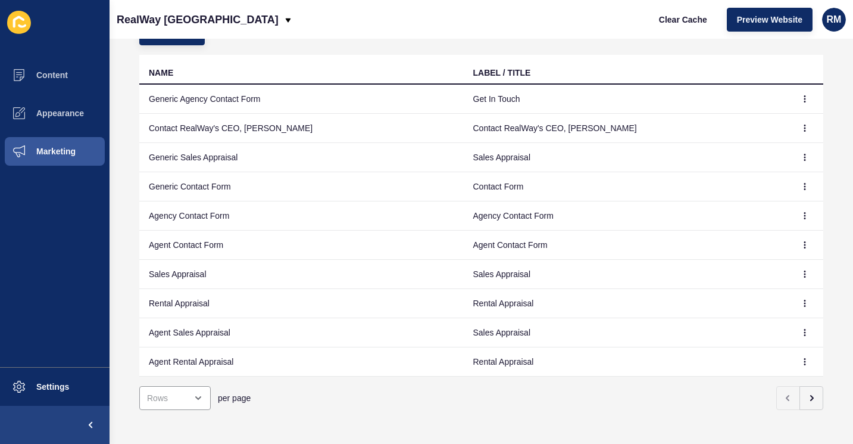
scroll to position [101, 0]
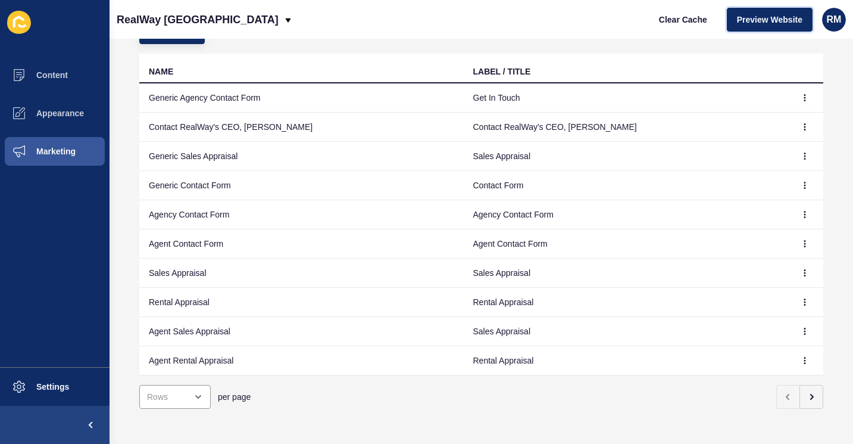
click at [763, 23] on span "Preview Website" at bounding box center [769, 20] width 65 height 12
drag, startPoint x: 148, startPoint y: 153, endPoint x: 256, endPoint y: 149, distance: 107.8
click at [256, 149] on td "Generic Sales Appraisal" at bounding box center [301, 156] width 324 height 29
click at [256, 154] on td "Generic Sales Appraisal" at bounding box center [301, 156] width 324 height 29
click at [118, 255] on div "Forms Create/edit forms Create New NAME LABEL / TITLE Generic Agency Contact Fo…" at bounding box center [482, 241] width 744 height 405
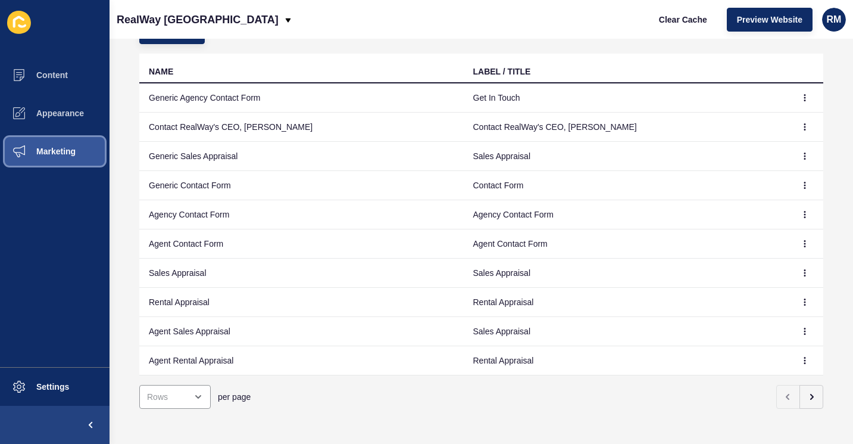
click at [71, 144] on button "Marketing" at bounding box center [55, 151] width 110 height 38
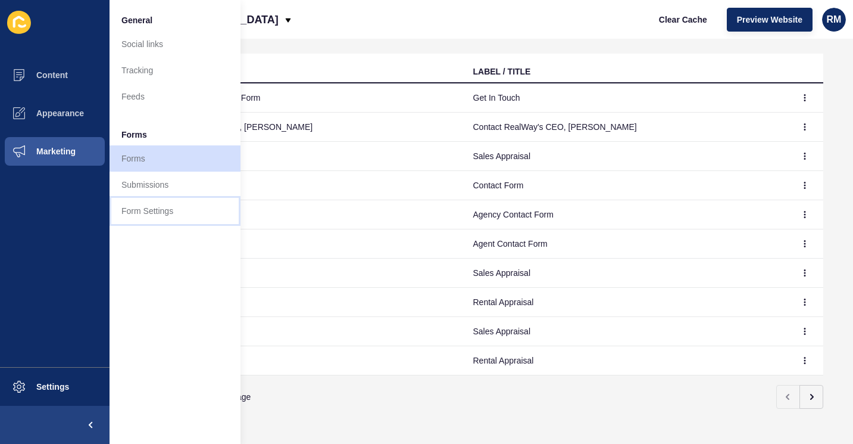
click at [156, 214] on link "Form Settings" at bounding box center [175, 211] width 131 height 26
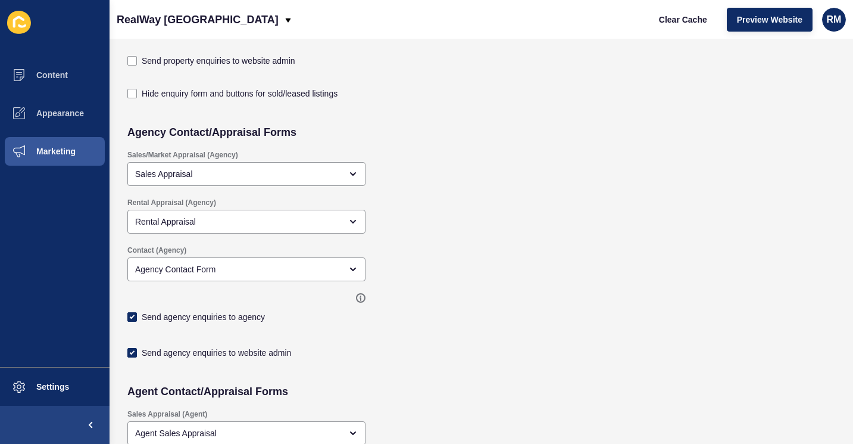
scroll to position [302, 0]
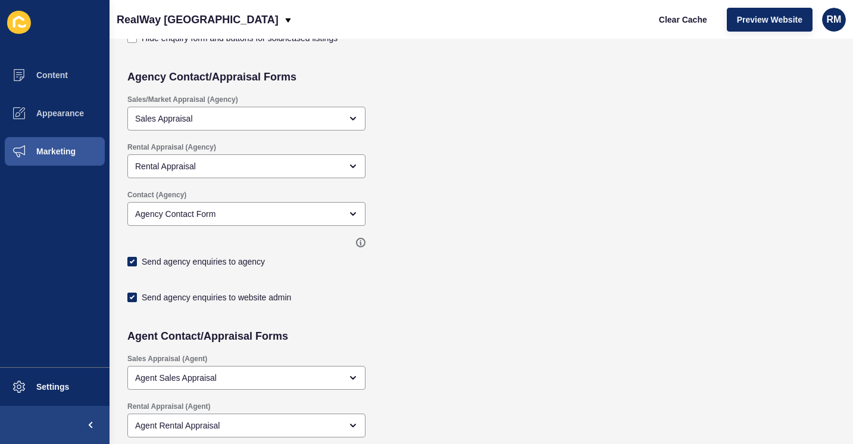
click at [220, 311] on div "Send agency enquiries to website admin" at bounding box center [409, 295] width 576 height 33
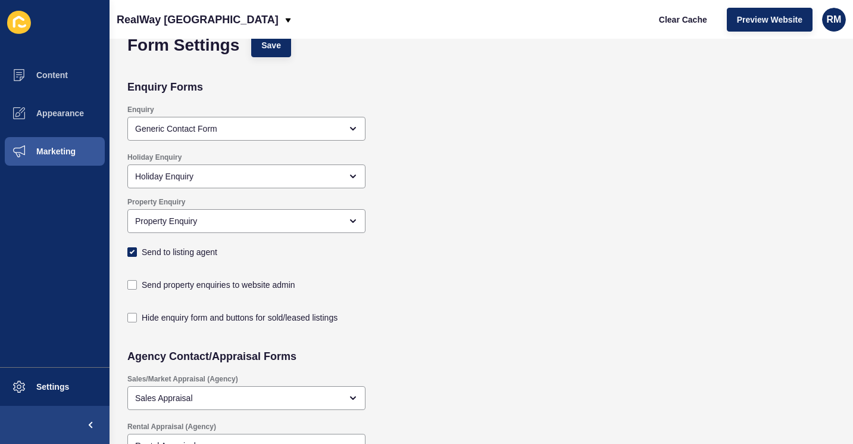
scroll to position [24, 0]
click at [79, 161] on button "Marketing" at bounding box center [55, 151] width 110 height 38
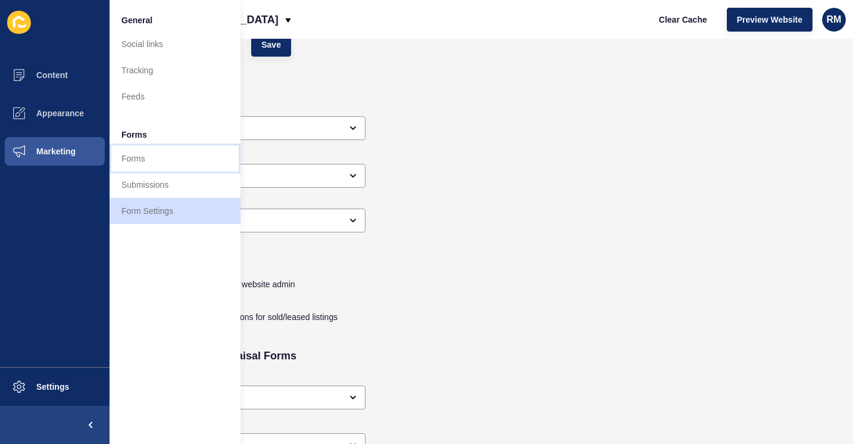
click at [188, 161] on link "Forms" at bounding box center [175, 158] width 131 height 26
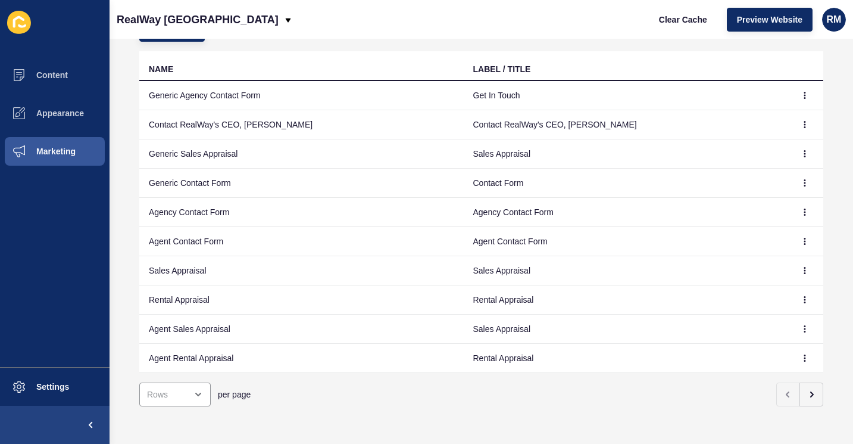
scroll to position [102, 0]
click at [807, 395] on icon "button" at bounding box center [812, 395] width 10 height 10
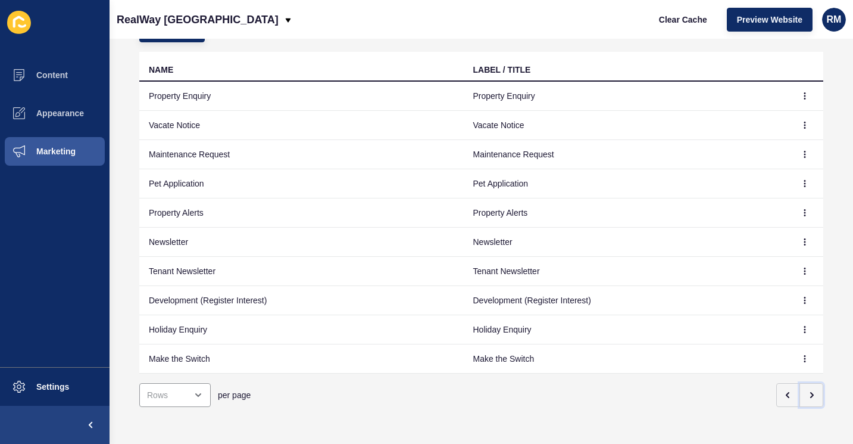
click at [807, 395] on icon "button" at bounding box center [812, 395] width 10 height 10
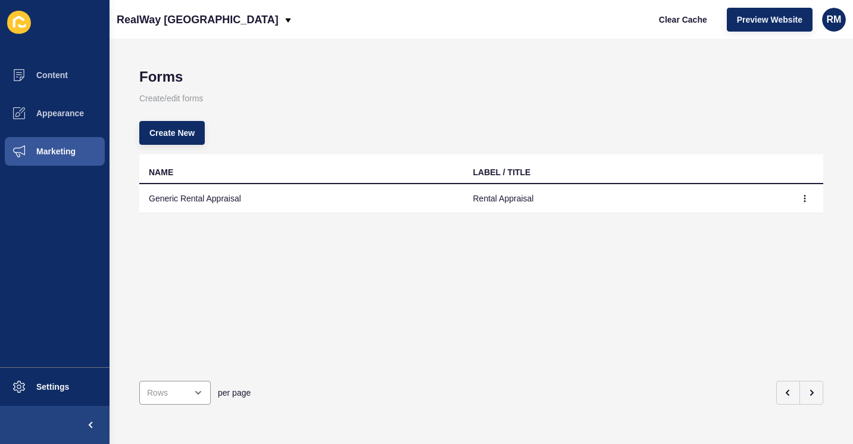
scroll to position [0, 0]
click at [776, 381] on button "button" at bounding box center [788, 392] width 24 height 24
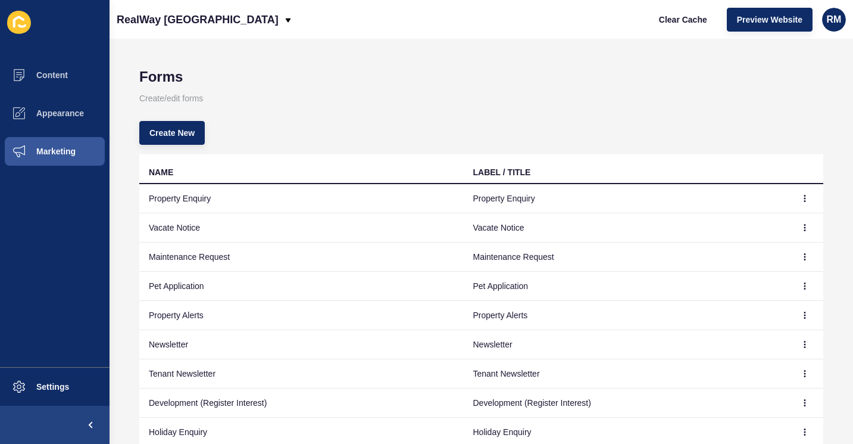
click at [773, 381] on td "Tenant Newsletter" at bounding box center [626, 373] width 324 height 29
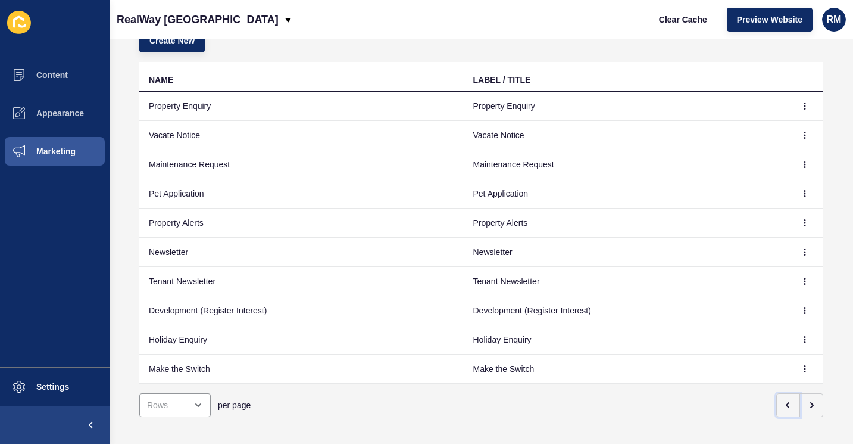
click at [779, 410] on button "button" at bounding box center [788, 405] width 24 height 24
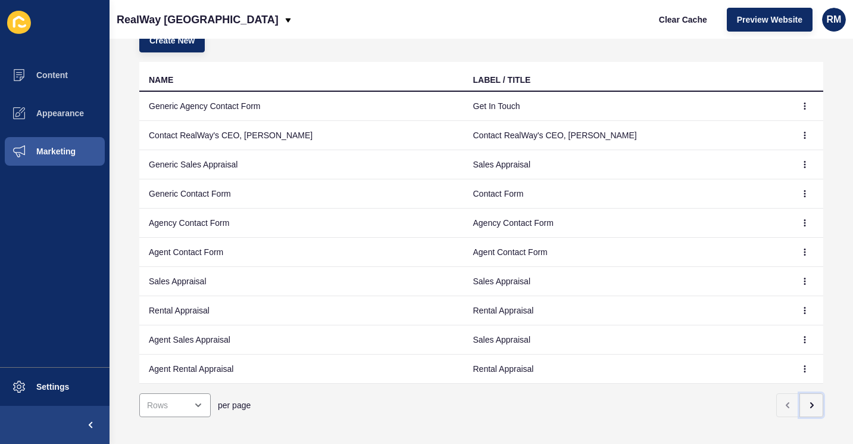
click at [811, 405] on icon "button" at bounding box center [812, 404] width 2 height 5
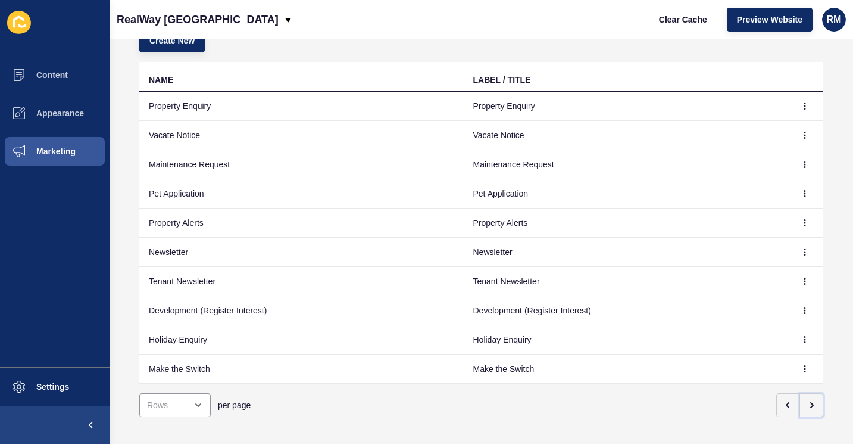
click at [811, 405] on icon "button" at bounding box center [812, 404] width 2 height 5
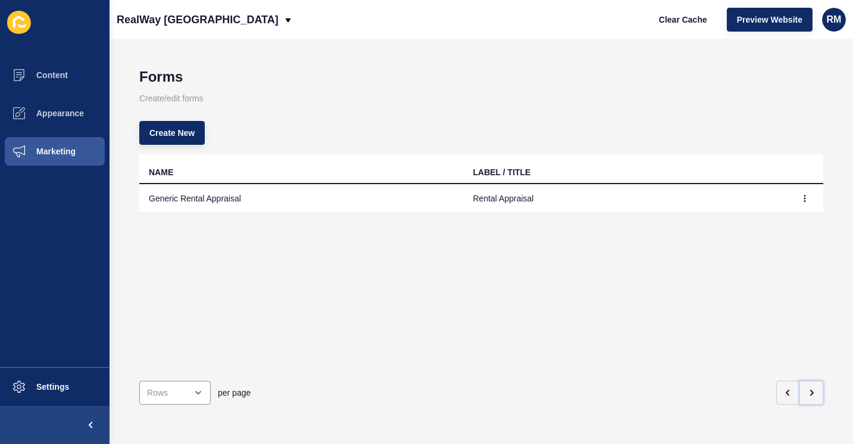
scroll to position [0, 0]
click at [783, 388] on icon "button" at bounding box center [788, 393] width 10 height 10
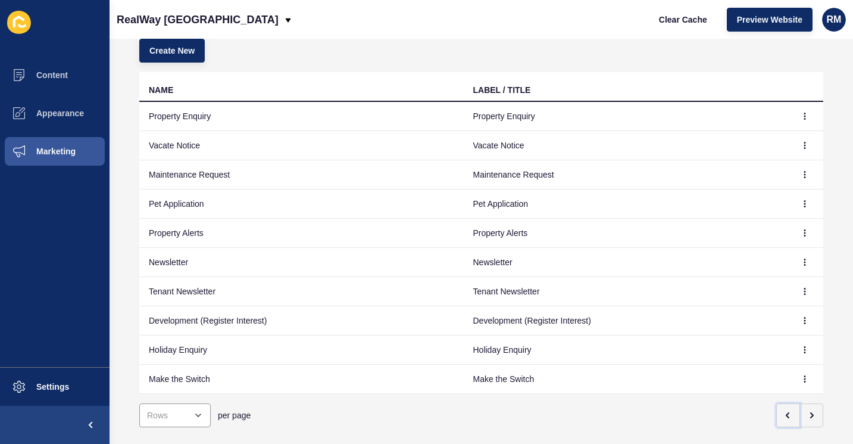
scroll to position [83, 0]
click at [798, 353] on button "button" at bounding box center [805, 349] width 18 height 17
click at [751, 372] on link "Edit" at bounding box center [763, 373] width 83 height 26
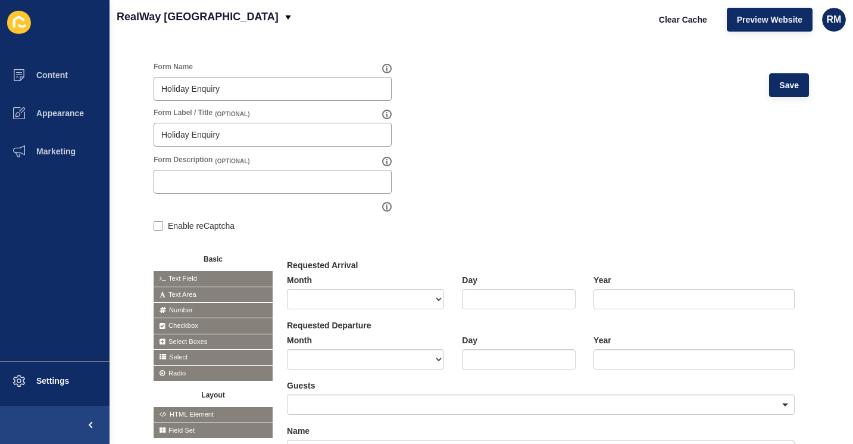
scroll to position [85, 0]
click at [90, 103] on button "Appearance" at bounding box center [55, 113] width 110 height 38
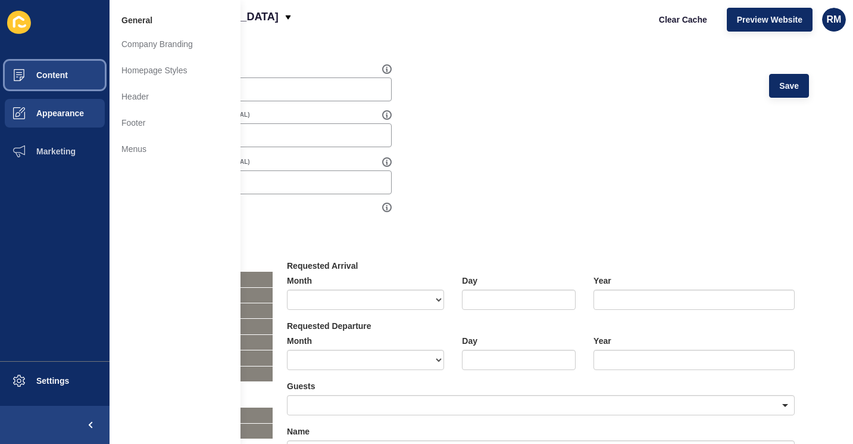
click at [90, 69] on button "Content" at bounding box center [55, 75] width 110 height 38
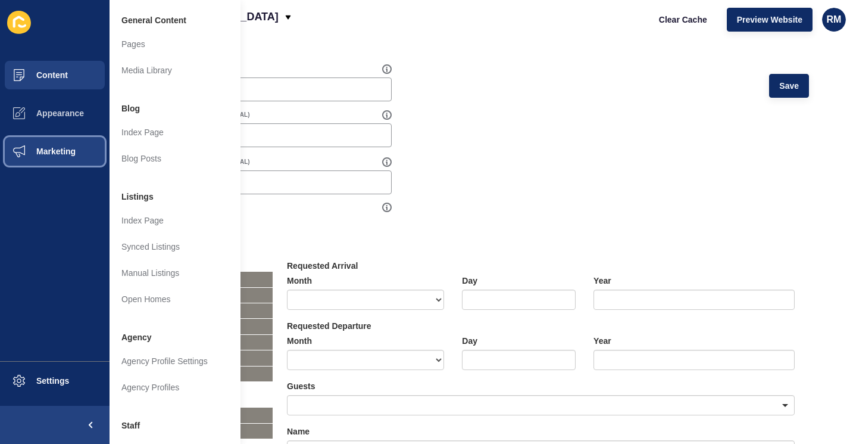
drag, startPoint x: 55, startPoint y: 146, endPoint x: 63, endPoint y: 143, distance: 7.7
click at [63, 143] on button "Marketing" at bounding box center [55, 151] width 110 height 38
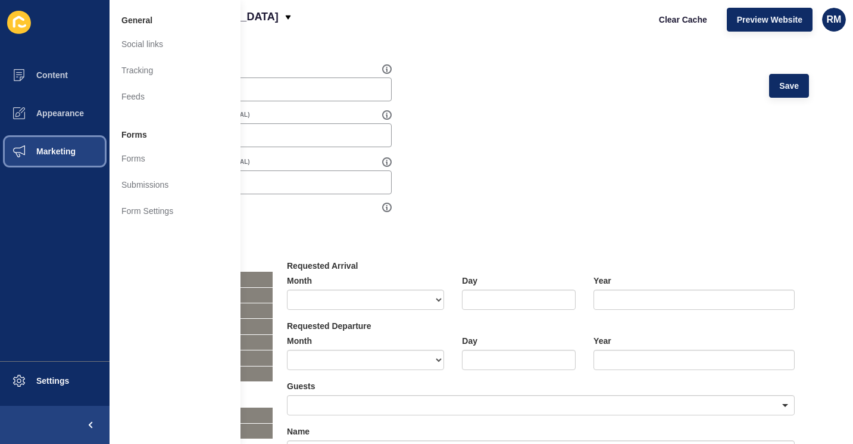
click at [63, 143] on button "Marketing" at bounding box center [55, 151] width 110 height 38
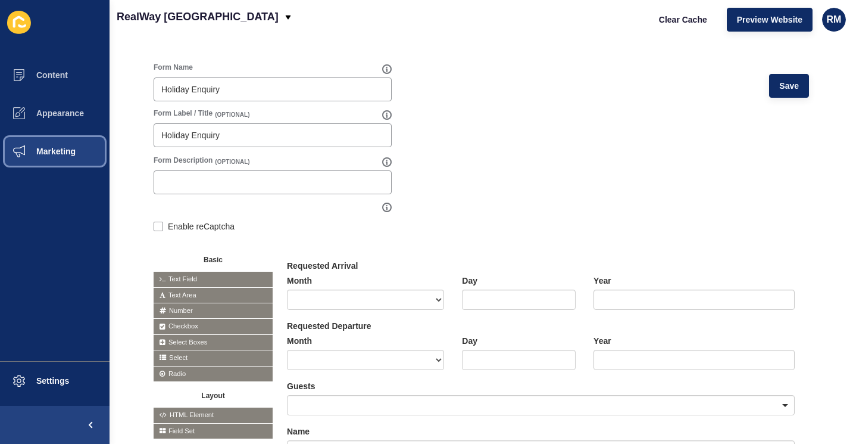
drag, startPoint x: 58, startPoint y: 152, endPoint x: 130, endPoint y: 156, distance: 72.2
click at [130, 156] on div "Content Appearance Marketing Settings RealWay [GEOGRAPHIC_DATA] Clear Cache Pre…" at bounding box center [426, 222] width 853 height 444
click at [95, 153] on button "Marketing" at bounding box center [55, 151] width 110 height 38
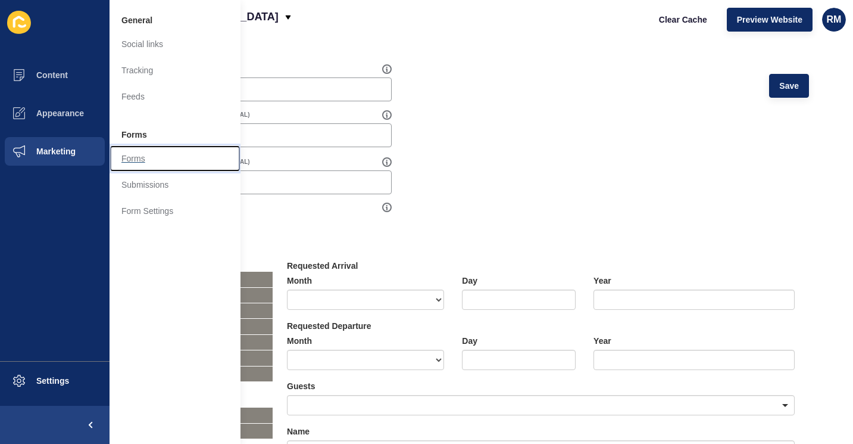
click at [148, 152] on link "Forms" at bounding box center [175, 158] width 131 height 26
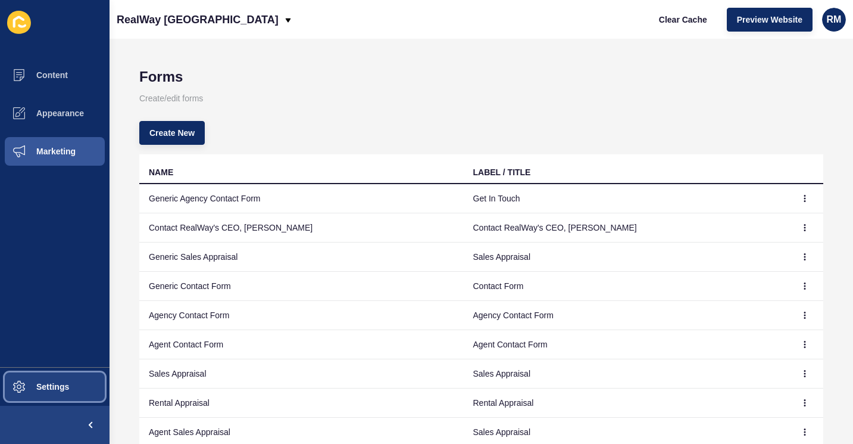
click at [76, 391] on button "Settings" at bounding box center [55, 386] width 110 height 38
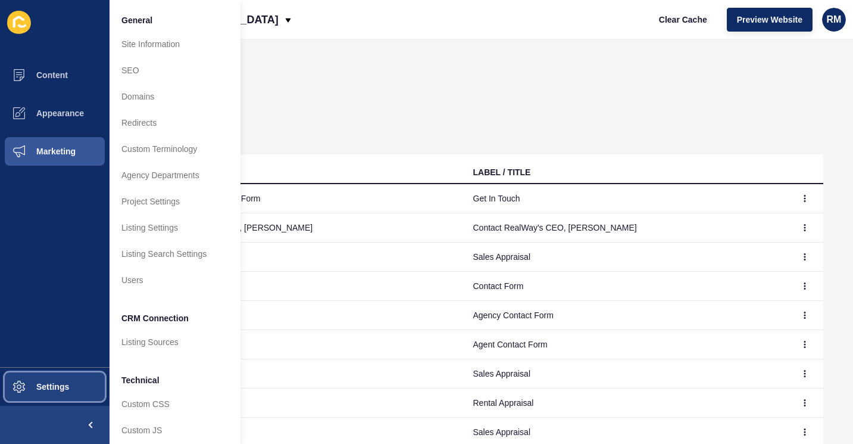
scroll to position [42, 0]
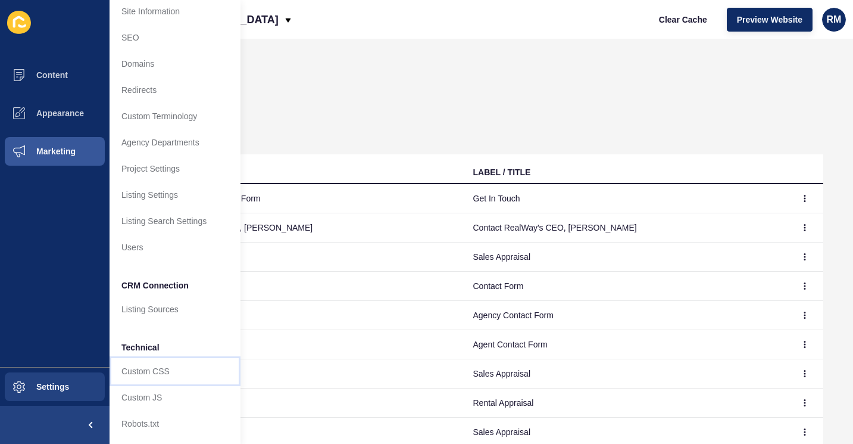
click at [153, 363] on link "Custom CSS" at bounding box center [175, 371] width 131 height 26
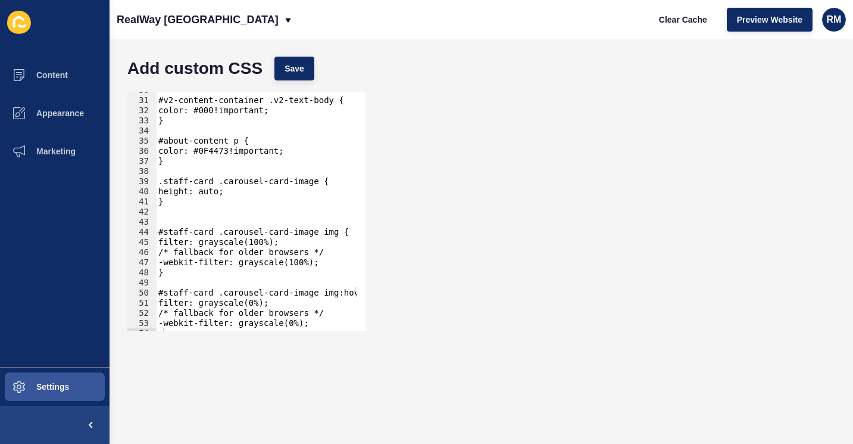
scroll to position [317, 0]
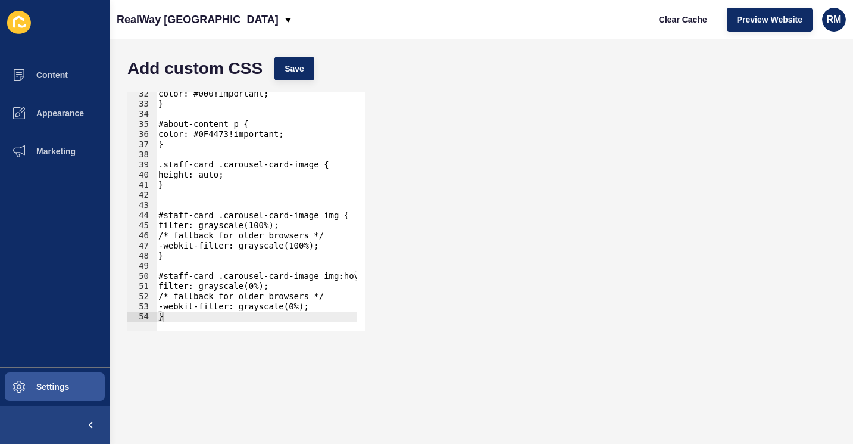
type textarea "height: auto;"
click at [255, 174] on div "color: #000!important; } #about-content p { color: #0F4473!important; } .staff-…" at bounding box center [408, 213] width 504 height 249
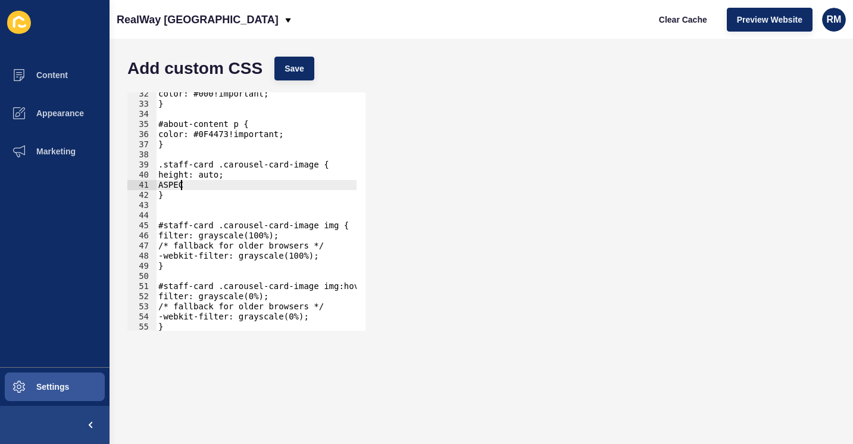
scroll to position [0, 1]
type textarea "A"
type textarea "aspect-ratio: 4/5;"
click at [295, 65] on span "Save" at bounding box center [295, 69] width 20 height 12
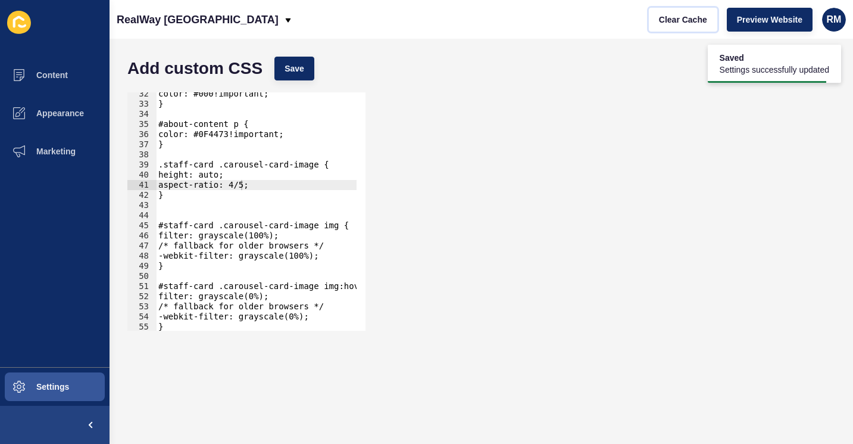
click at [687, 14] on span "Clear Cache" at bounding box center [683, 20] width 48 height 12
drag, startPoint x: 687, startPoint y: 14, endPoint x: 701, endPoint y: -49, distance: 65.2
click at [701, 0] on html "Saved Settings successfully updated Content Appearance Marketing Settings RealW…" at bounding box center [426, 222] width 853 height 444
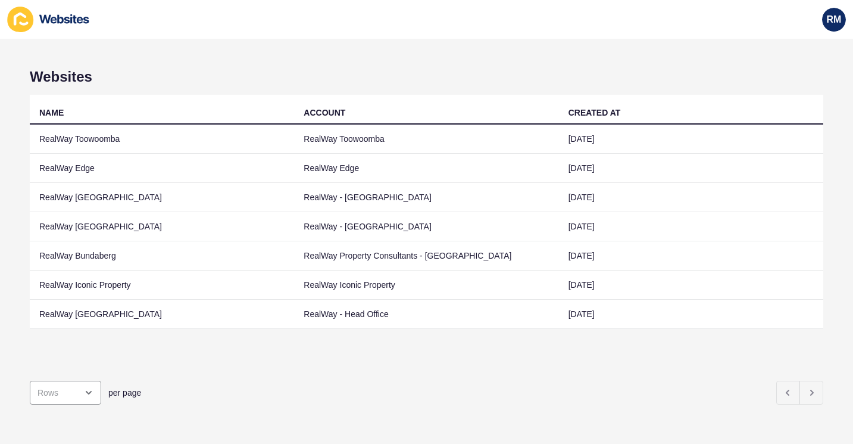
click at [141, 133] on td "RealWay Toowoomba" at bounding box center [162, 138] width 264 height 29
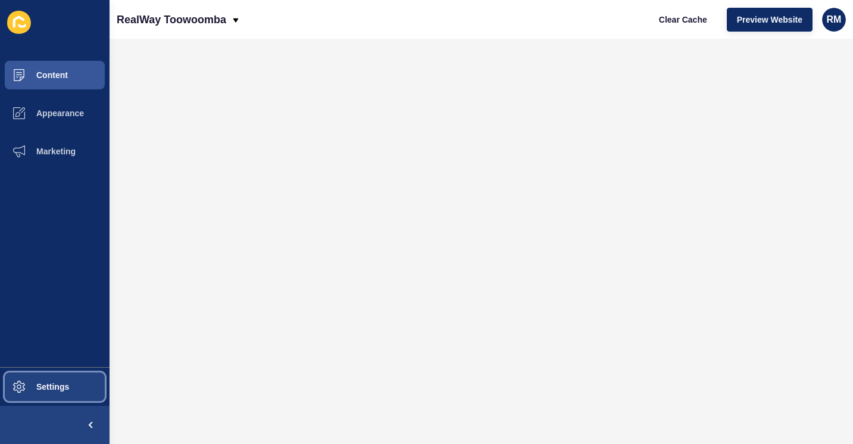
click at [43, 391] on button "Settings" at bounding box center [55, 386] width 110 height 38
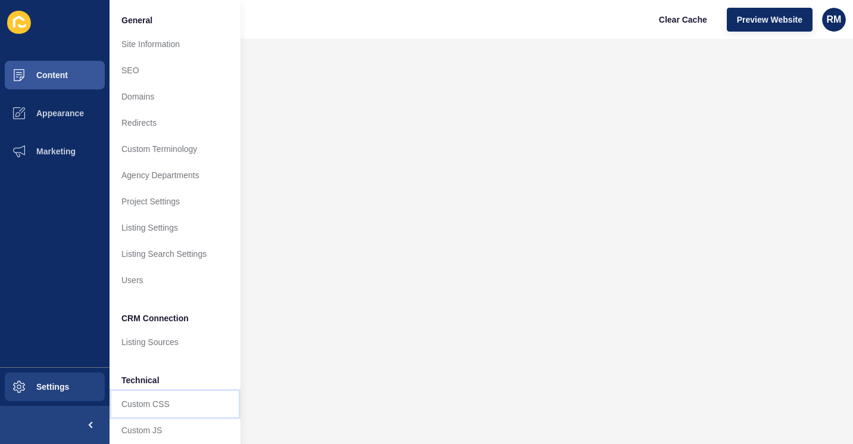
click at [155, 391] on link "Custom CSS" at bounding box center [175, 404] width 131 height 26
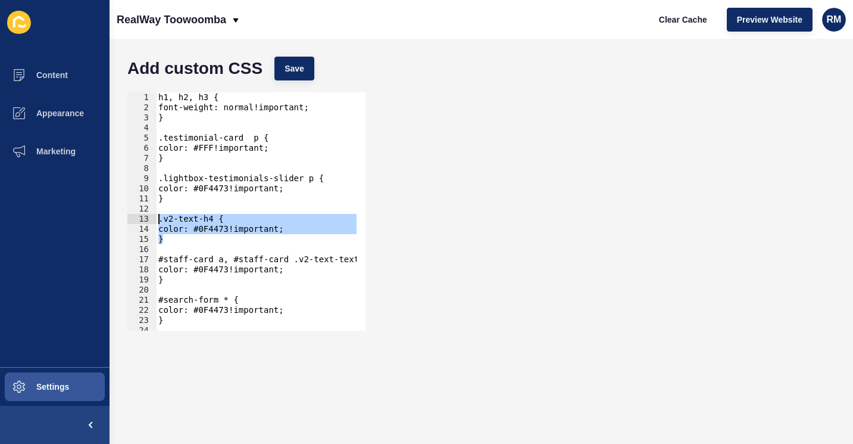
drag, startPoint x: 193, startPoint y: 239, endPoint x: 160, endPoint y: 219, distance: 38.7
click at [160, 219] on div "h1, h2, h3 { font-weight: normal!important; } .testimonial-card p { color: #FFF…" at bounding box center [587, 216] width 862 height 249
type textarea ".v2-text-h4 { color: #0F4473!important;"
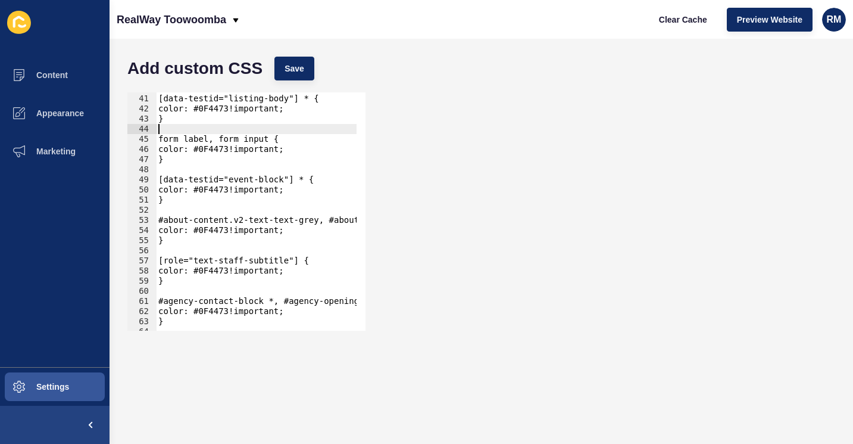
click at [247, 133] on div "[data-testid="listing-body"] * { color: #0F4473!important; } form label, form i…" at bounding box center [587, 207] width 862 height 249
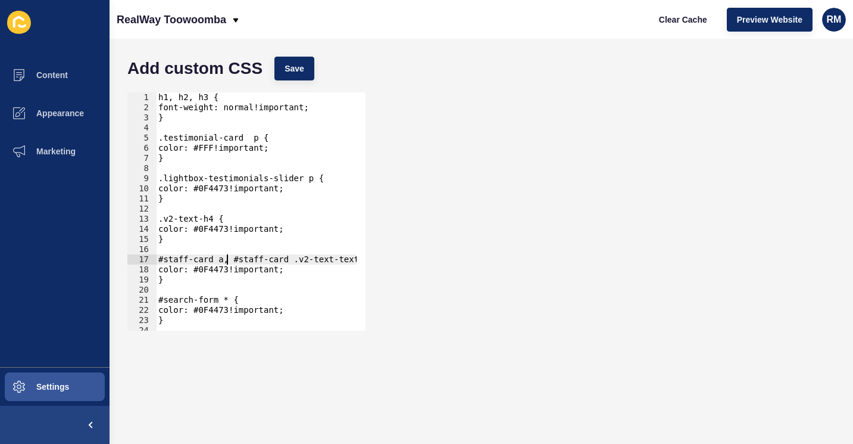
click at [229, 258] on div "h1, h2, h3 { font-weight: normal!important; } .testimonial-card p { color: #FFF…" at bounding box center [587, 216] width 862 height 249
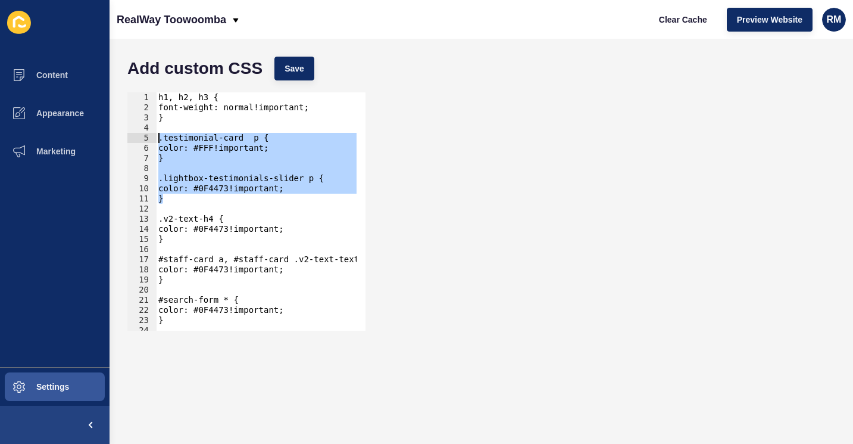
drag, startPoint x: 237, startPoint y: 193, endPoint x: 156, endPoint y: 138, distance: 98.4
click at [156, 138] on div "#staff-card a, #staff-card .v2-text-text-grey { 1 2 3 4 5 6 7 8 9 10 11 12 13 1…" at bounding box center [246, 211] width 238 height 238
click at [229, 160] on div "h1, h2, h3 { font-weight: normal!important; } .testimonial-card p { color: #FFF…" at bounding box center [256, 211] width 201 height 238
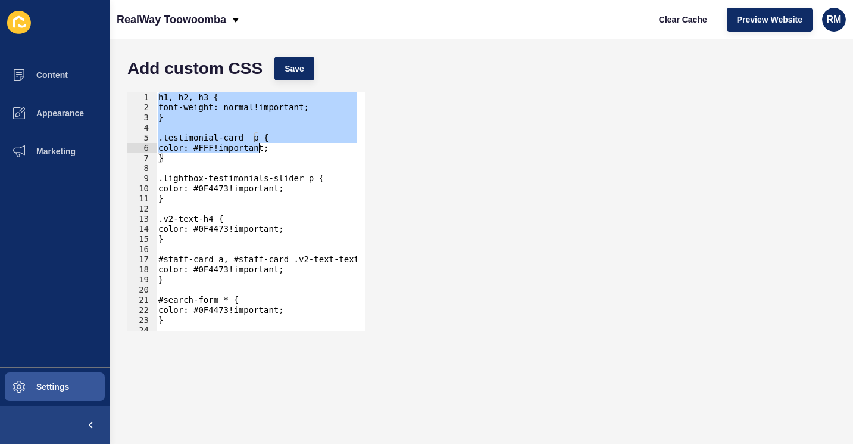
drag, startPoint x: 158, startPoint y: 97, endPoint x: 283, endPoint y: 150, distance: 135.2
click at [283, 150] on div "h1, h2, h3 { font-weight: normal!important; } .testimonial-card p { color: #FFF…" at bounding box center [587, 216] width 862 height 249
click at [283, 150] on div "h1, h2, h3 { font-weight: normal!important; } .testimonial-card p { color: #FFF…" at bounding box center [256, 211] width 201 height 238
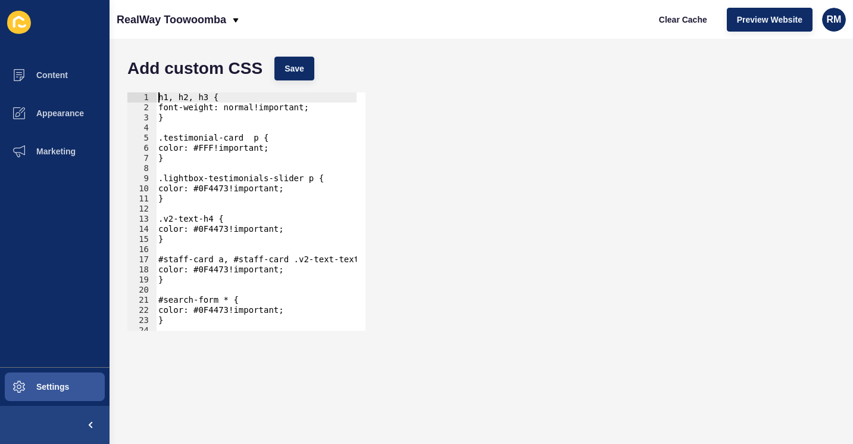
click at [159, 97] on div "h1, h2, h3 { font-weight: normal!important; } .testimonial-card p { color: #FFF…" at bounding box center [587, 216] width 862 height 249
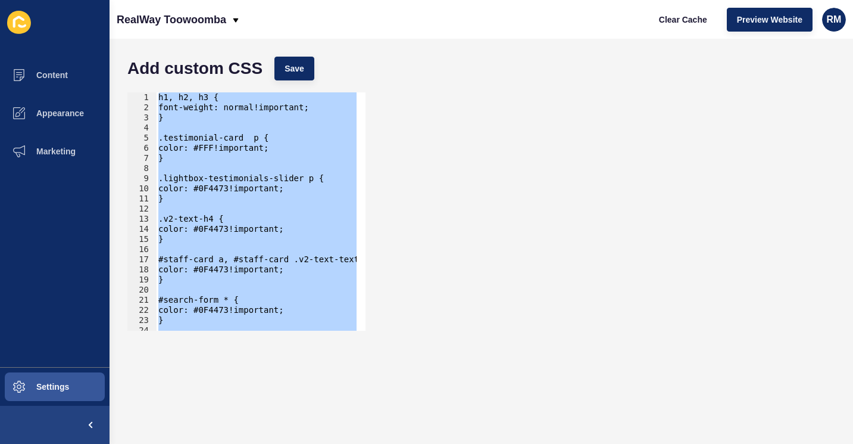
click at [444, 87] on div "aspect-ratio: 4/5; } 1 2 3 4 5 6 7 8 9 10 11 12 13 14 15 16 17 18 19 20 21 22 2…" at bounding box center [481, 211] width 720 height 250
click at [278, 152] on div "h1, h2, h3 { font-weight: normal!important; } .testimonial-card p { color: #FFF…" at bounding box center [256, 211] width 201 height 238
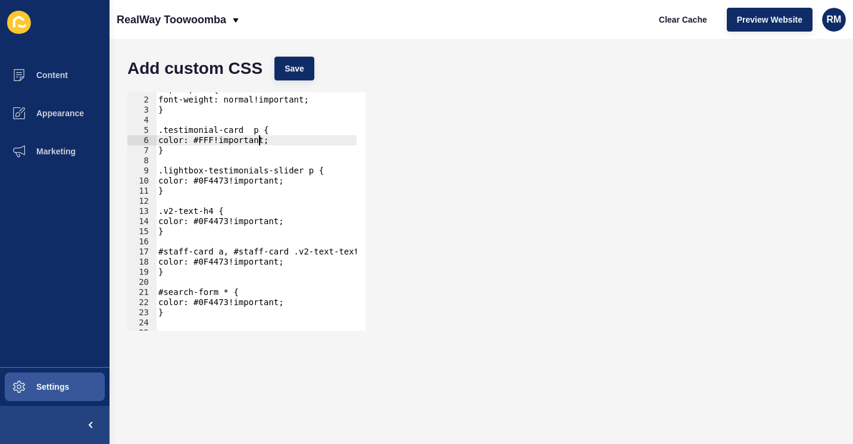
scroll to position [8, 0]
click at [204, 133] on div "h1, h2, h3 { font-weight: normal!important; } .testimonial-card p { color: #FFF…" at bounding box center [587, 209] width 862 height 249
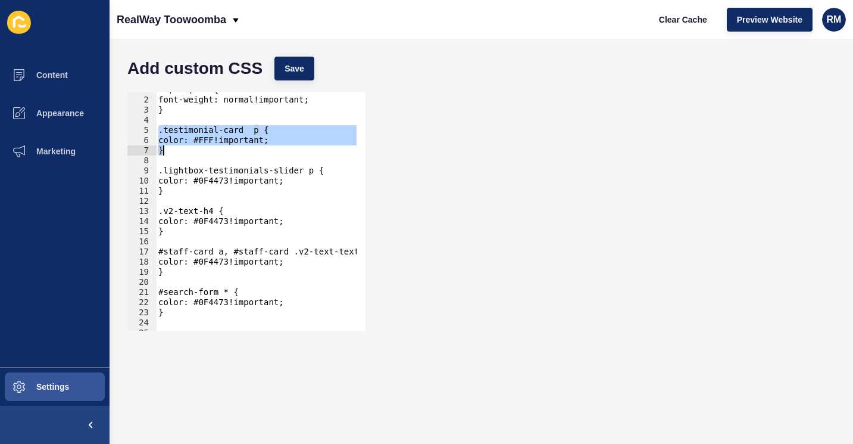
drag, startPoint x: 159, startPoint y: 131, endPoint x: 181, endPoint y: 154, distance: 31.6
click at [181, 154] on div "h1, h2, h3 { font-weight: normal!important; } .testimonial-card p { color: #FFF…" at bounding box center [587, 209] width 862 height 249
type textarea "color: #FFF!important; }"
click at [762, 26] on button "Preview Website" at bounding box center [770, 20] width 86 height 24
